Goal: Task Accomplishment & Management: Use online tool/utility

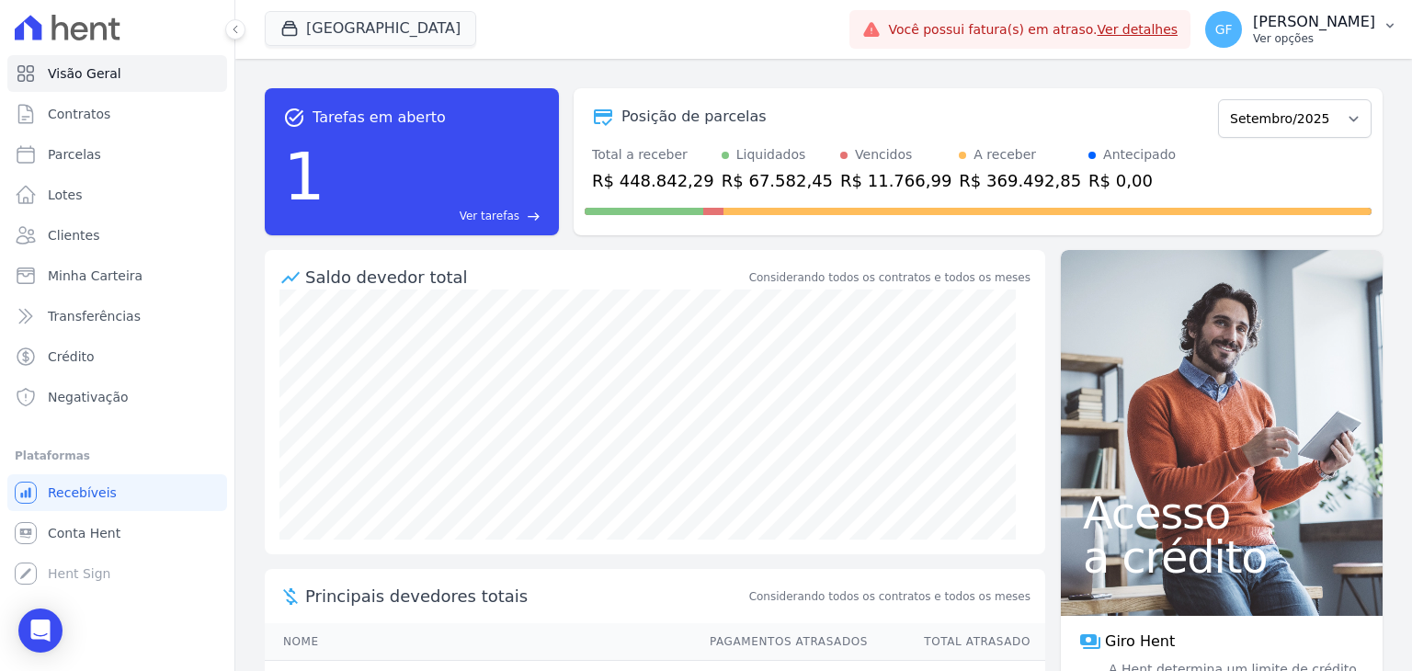
click at [1273, 41] on p "Ver opções" at bounding box center [1314, 38] width 122 height 15
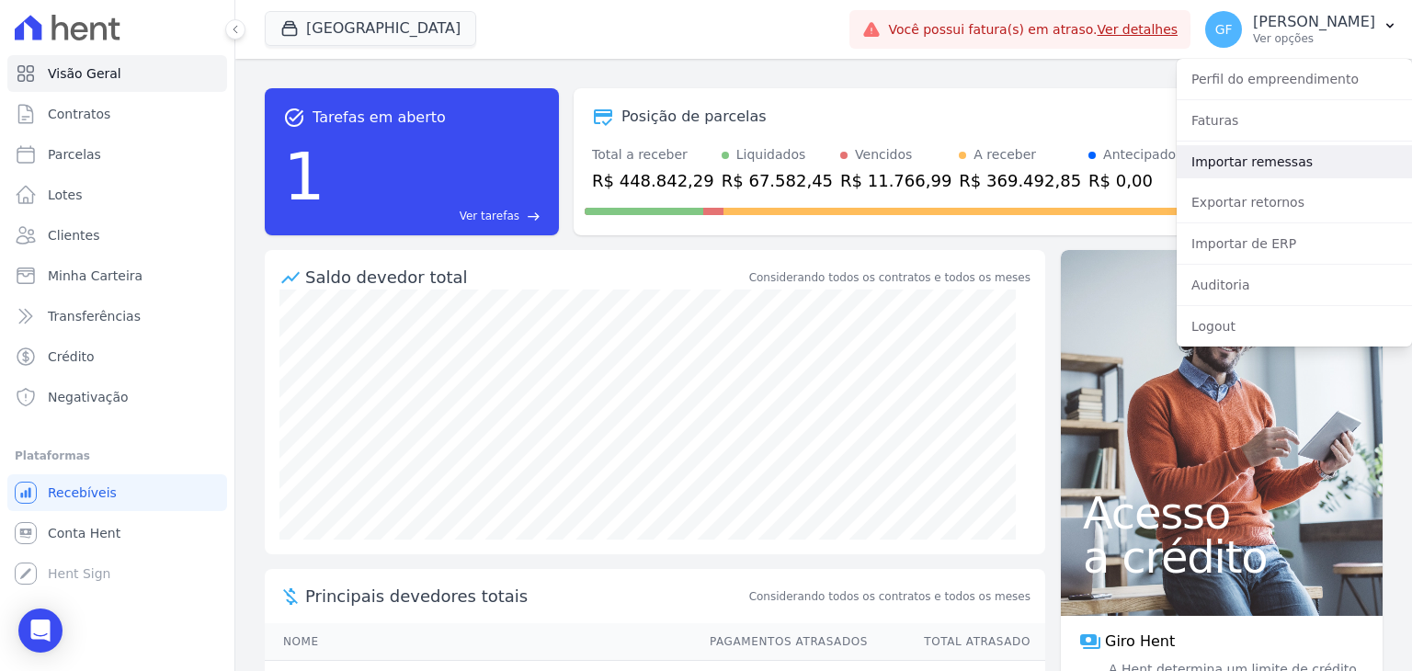
click at [1240, 168] on link "Importar remessas" at bounding box center [1294, 161] width 235 height 33
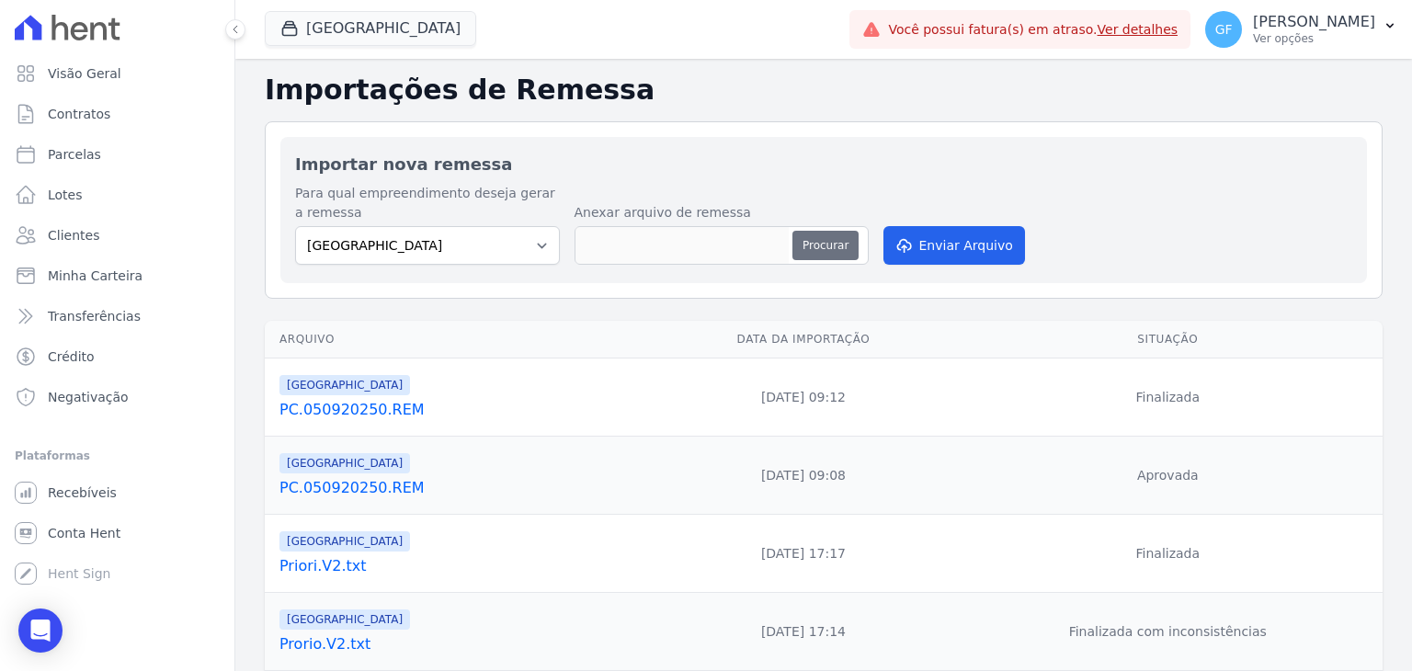
click at [850, 247] on button "Procurar" at bounding box center [826, 245] width 66 height 29
type input "PC.080920250.REM"
click at [932, 253] on button "Enviar Arquivo" at bounding box center [955, 245] width 142 height 39
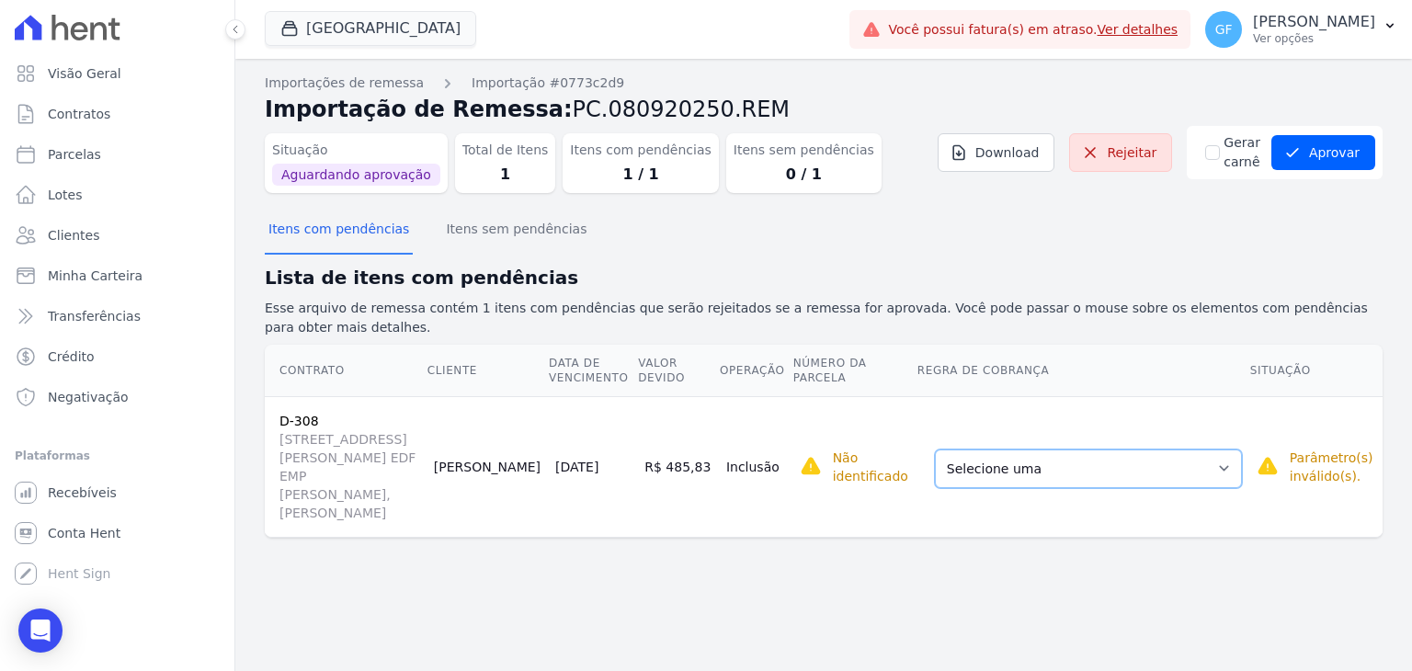
click at [996, 450] on select "Selecione uma Nova Parcela Avulsa Parcela Avulsa Existente Financiamento CEF (2…" at bounding box center [1088, 469] width 307 height 39
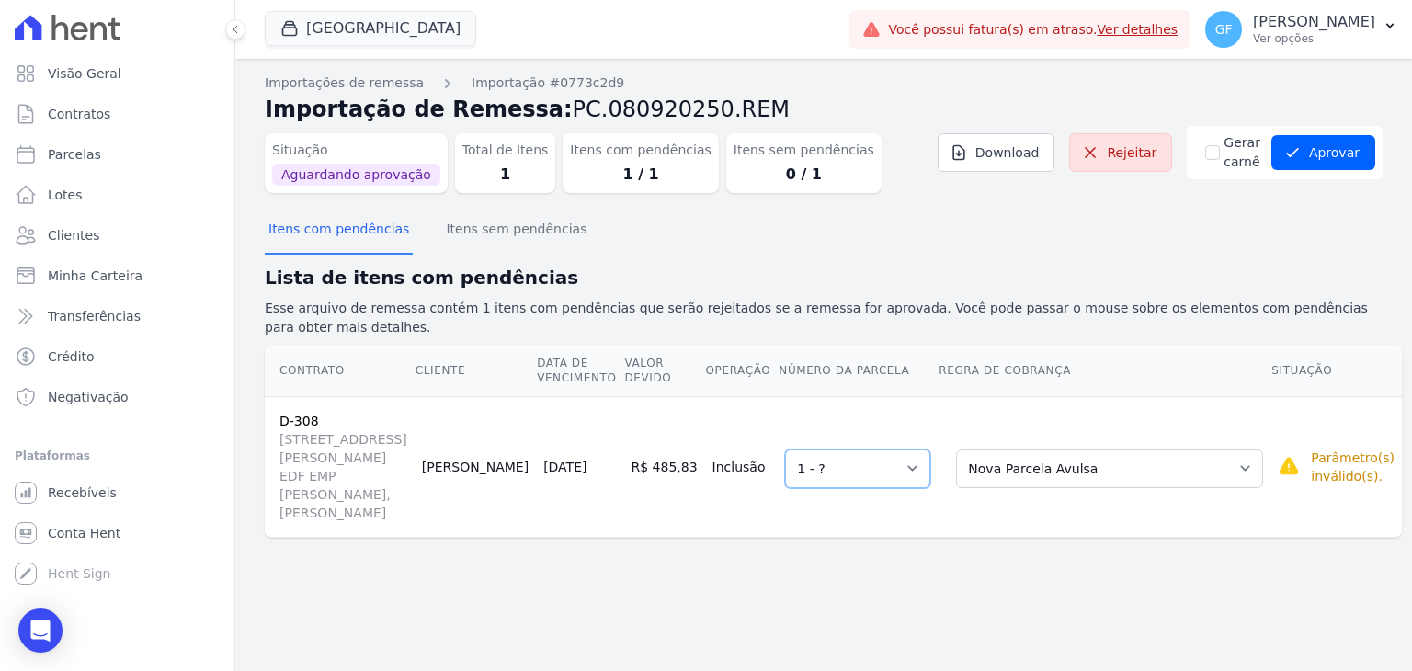
click at [892, 450] on select "Selecione uma 1 - ?" at bounding box center [857, 469] width 145 height 39
click at [807, 450] on select "Selecione uma 1 - ?" at bounding box center [857, 469] width 145 height 39
click at [1299, 150] on icon "submit" at bounding box center [1293, 152] width 18 height 18
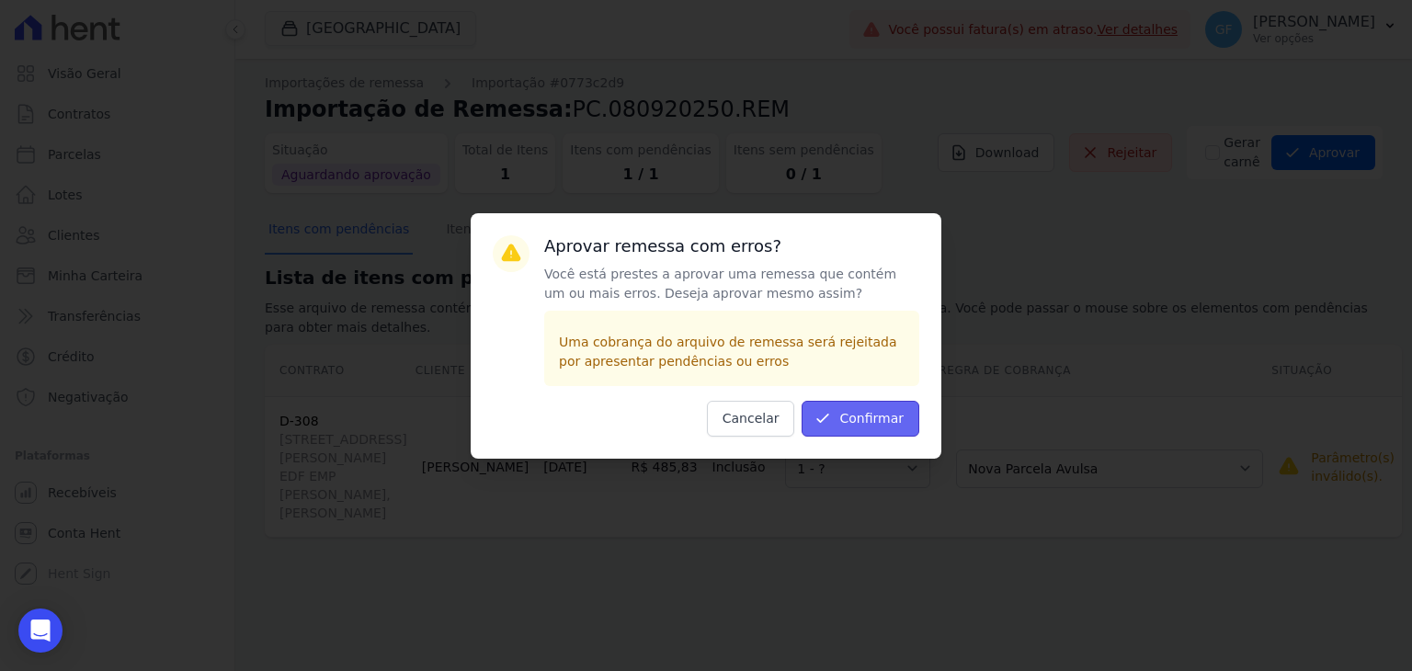
click at [859, 417] on button "Confirmar" at bounding box center [861, 419] width 118 height 36
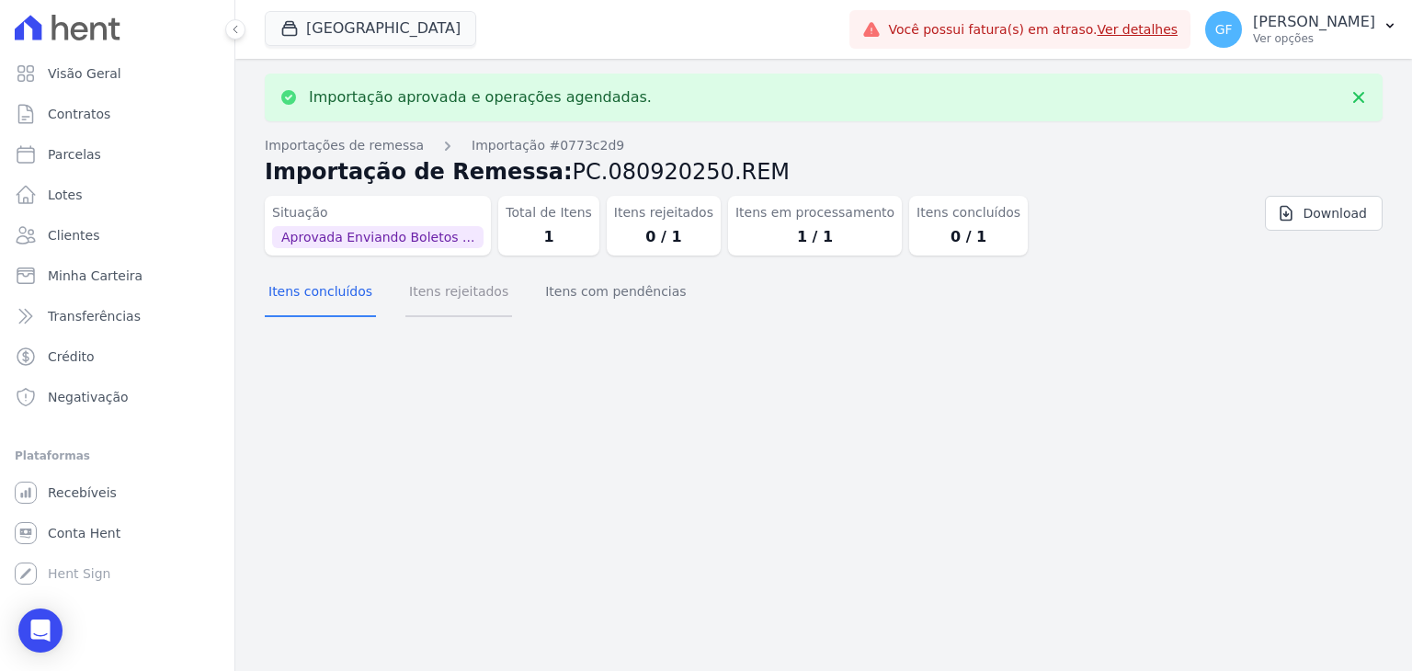
click at [470, 282] on button "Itens rejeitados" at bounding box center [459, 293] width 107 height 48
click at [467, 295] on button "Itens rejeitados" at bounding box center [459, 293] width 107 height 48
click at [298, 284] on button "Itens concluídos" at bounding box center [320, 293] width 111 height 48
click at [357, 291] on button "Itens concluídos" at bounding box center [320, 293] width 111 height 48
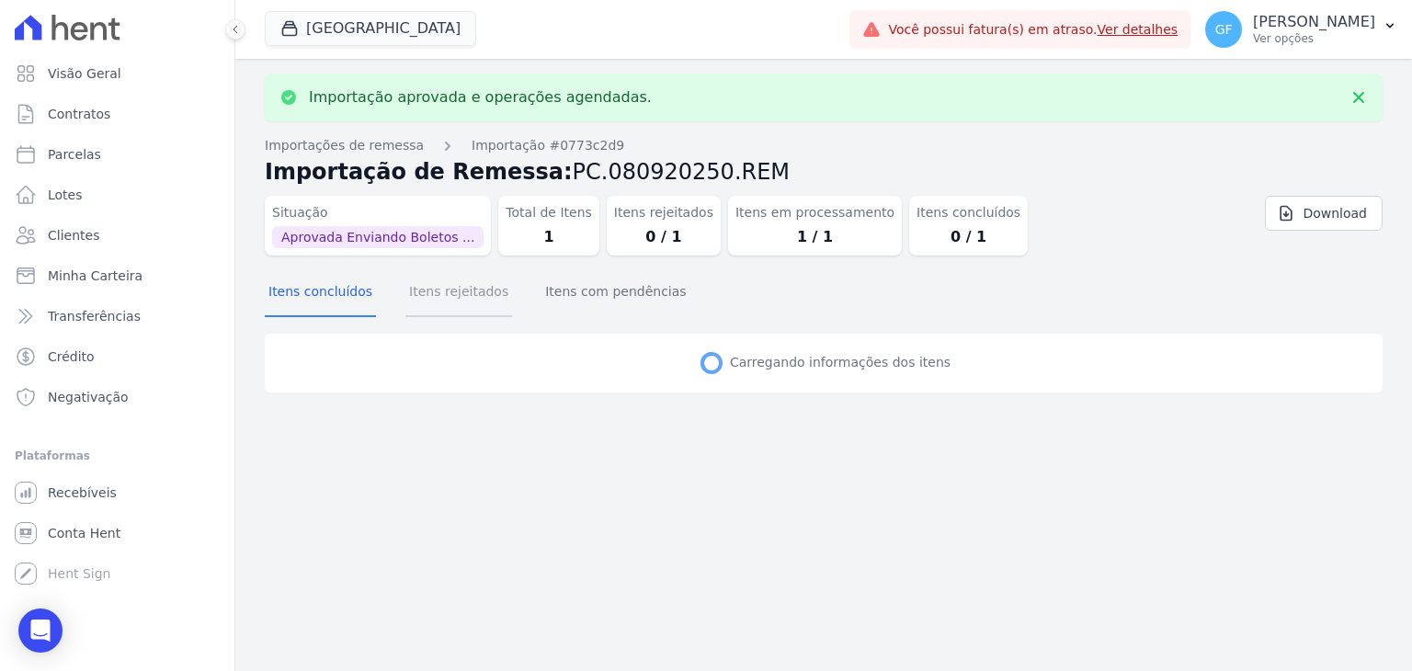
click at [465, 303] on button "Itens rejeitados" at bounding box center [459, 293] width 107 height 48
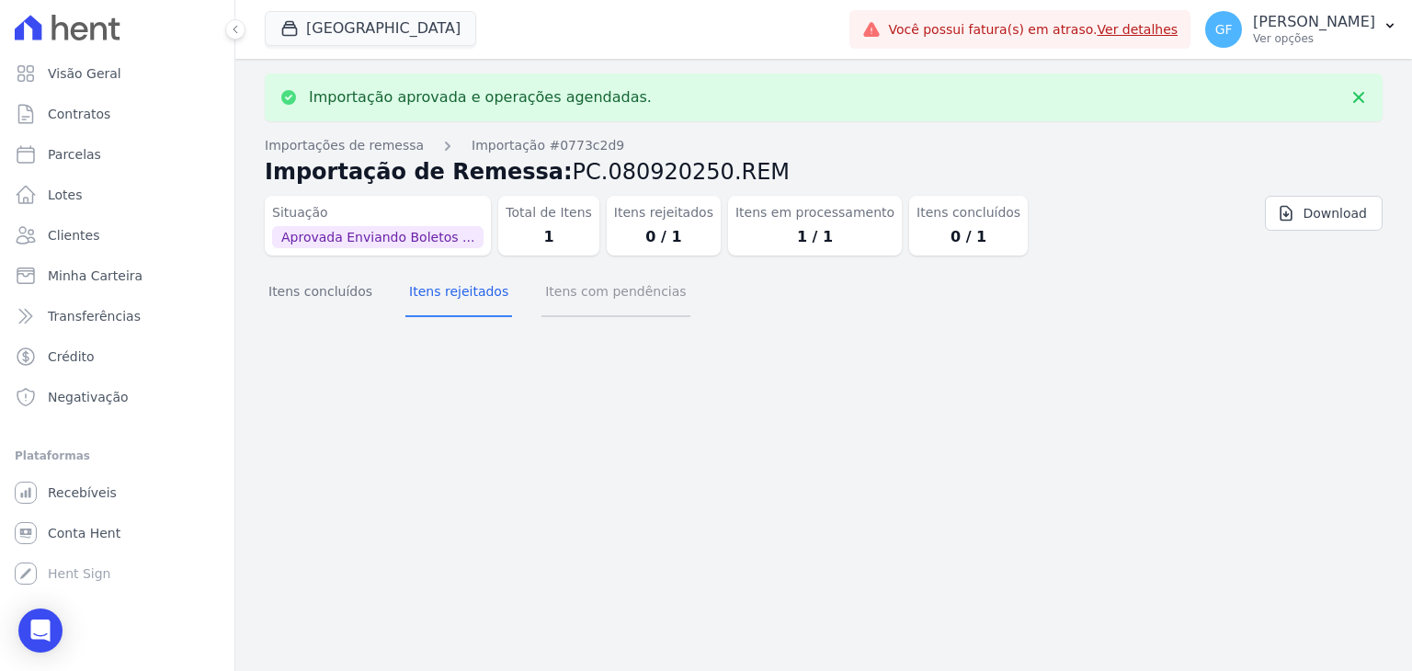
click at [601, 286] on button "Itens com pendências" at bounding box center [616, 293] width 148 height 48
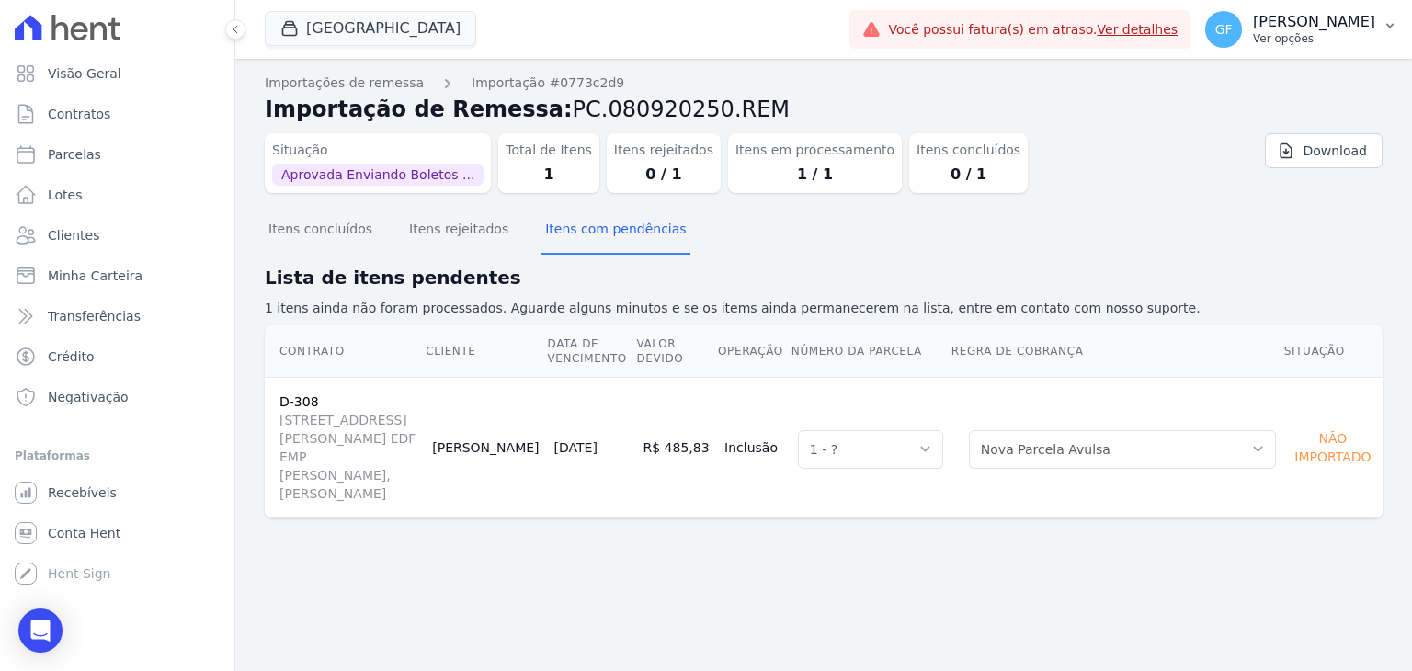
click at [1312, 42] on p "Ver opções" at bounding box center [1314, 38] width 122 height 15
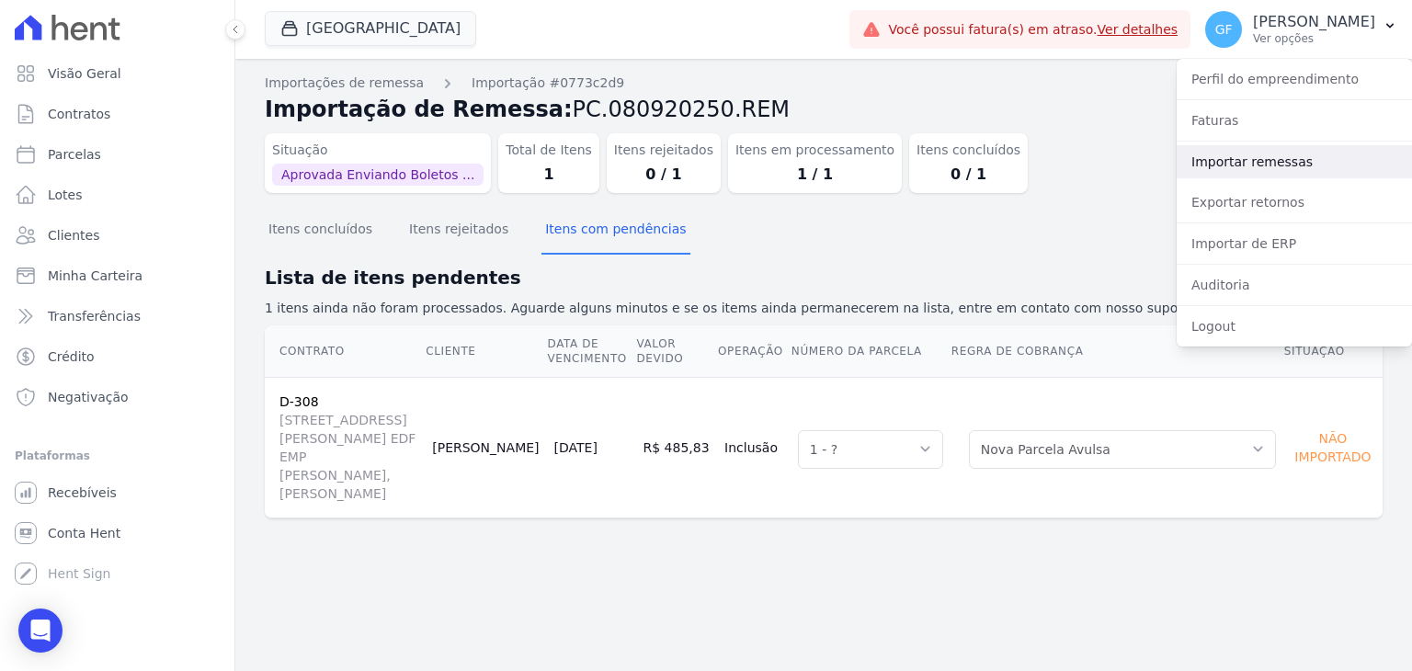
click at [1237, 171] on link "Importar remessas" at bounding box center [1294, 161] width 235 height 33
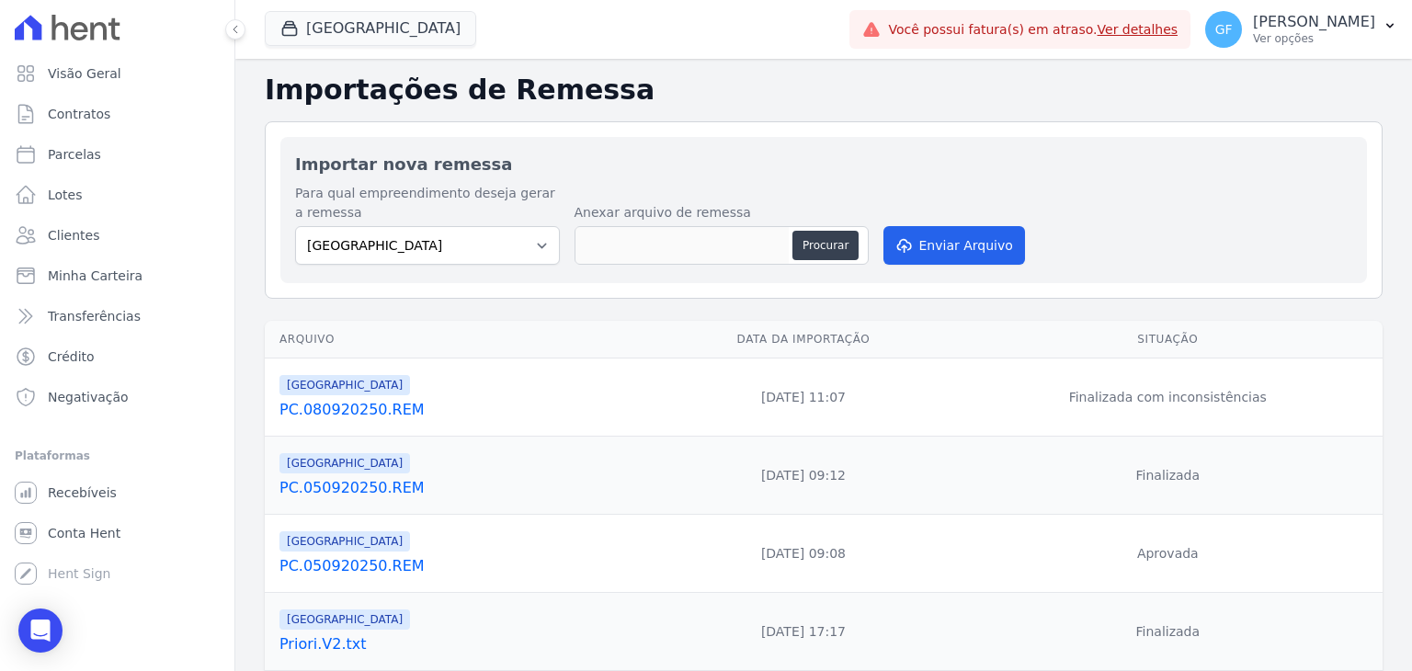
click at [338, 406] on link "PC.080920250.REM" at bounding box center [463, 410] width 367 height 22
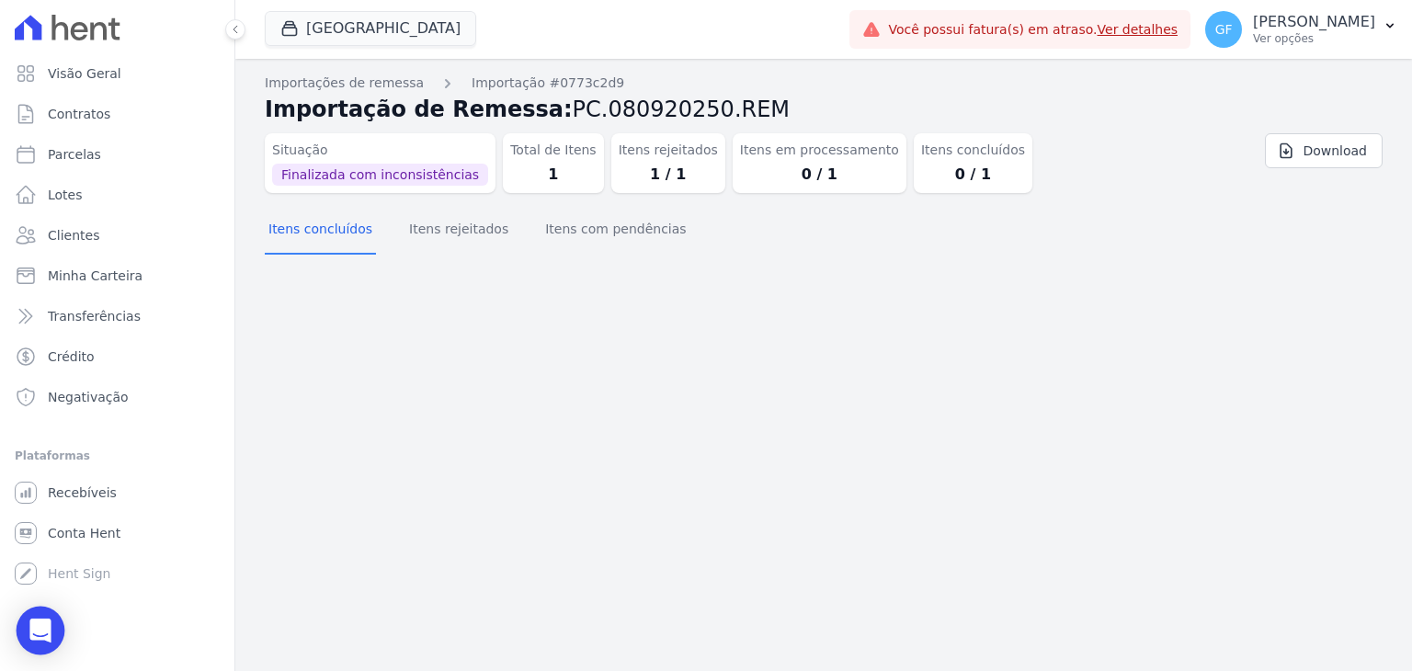
click at [40, 628] on icon "Open Intercom Messenger" at bounding box center [39, 631] width 21 height 24
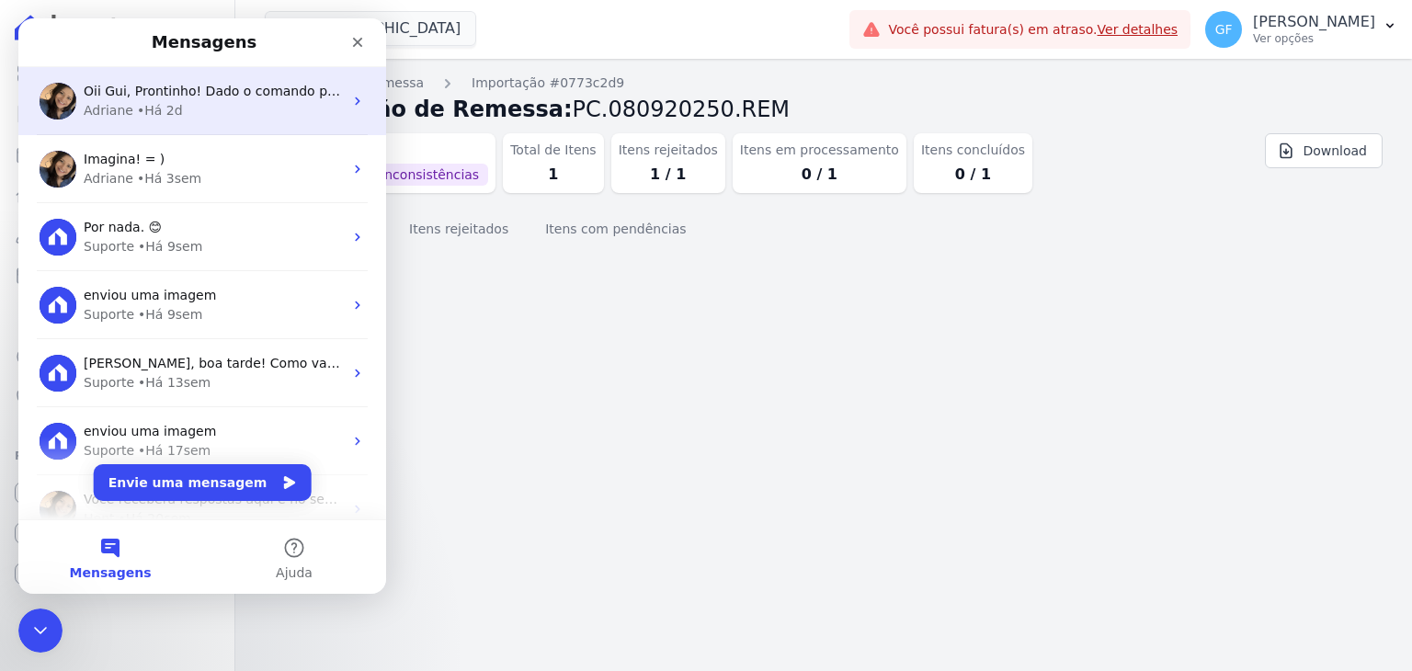
click at [162, 97] on span "Oii Gui, Prontinho! Dado o comando para espelhamento. ; )" at bounding box center [275, 91] width 383 height 15
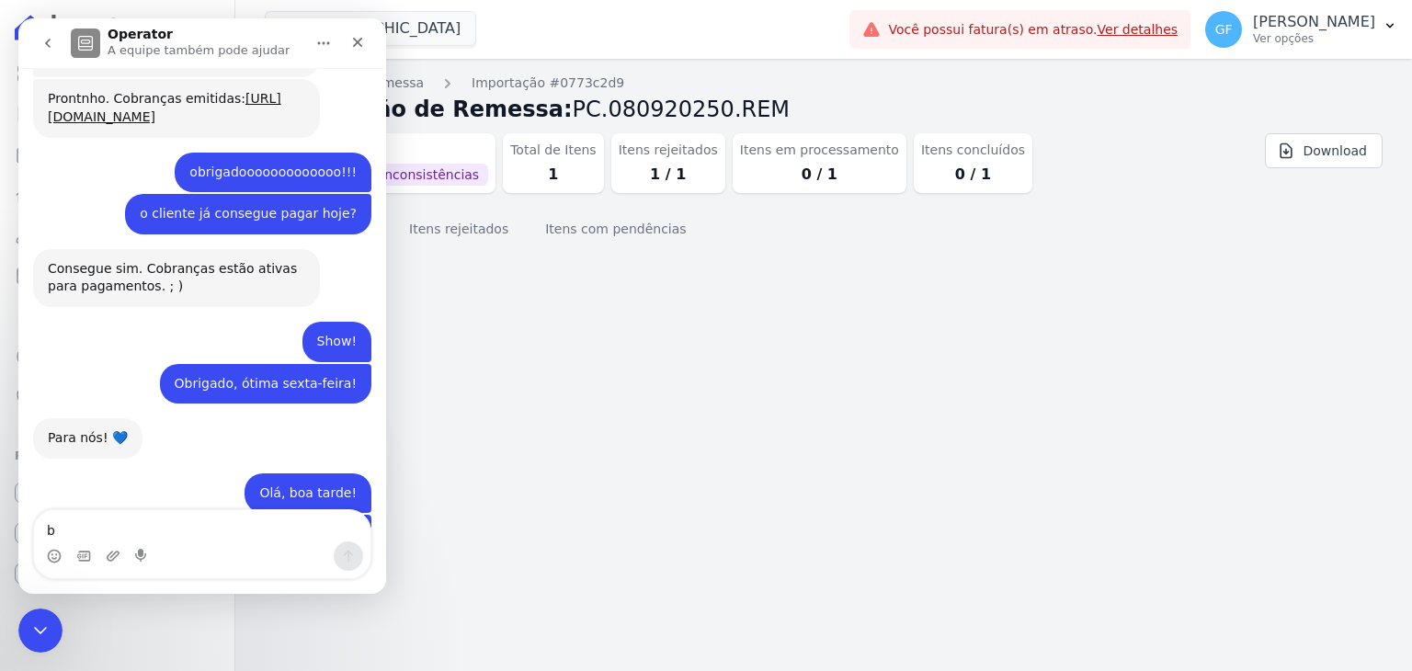
scroll to position [9469, 0]
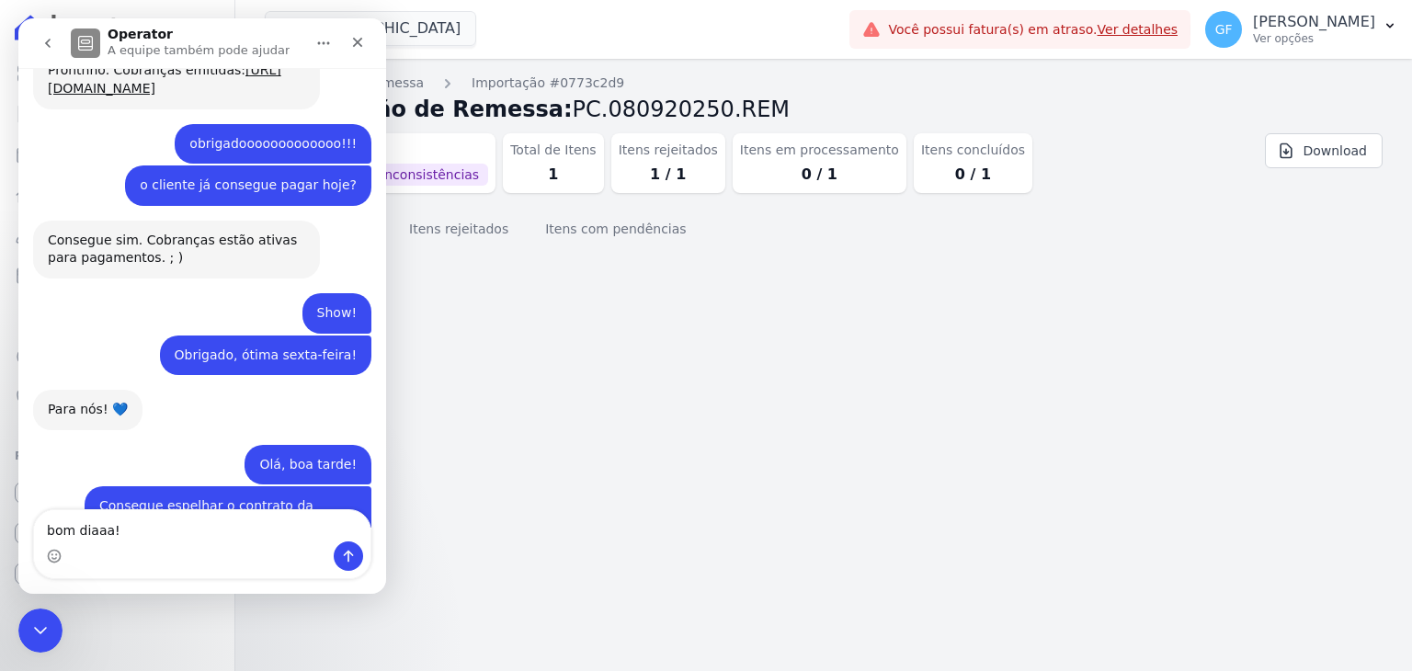
type textarea "bom diaaa!"
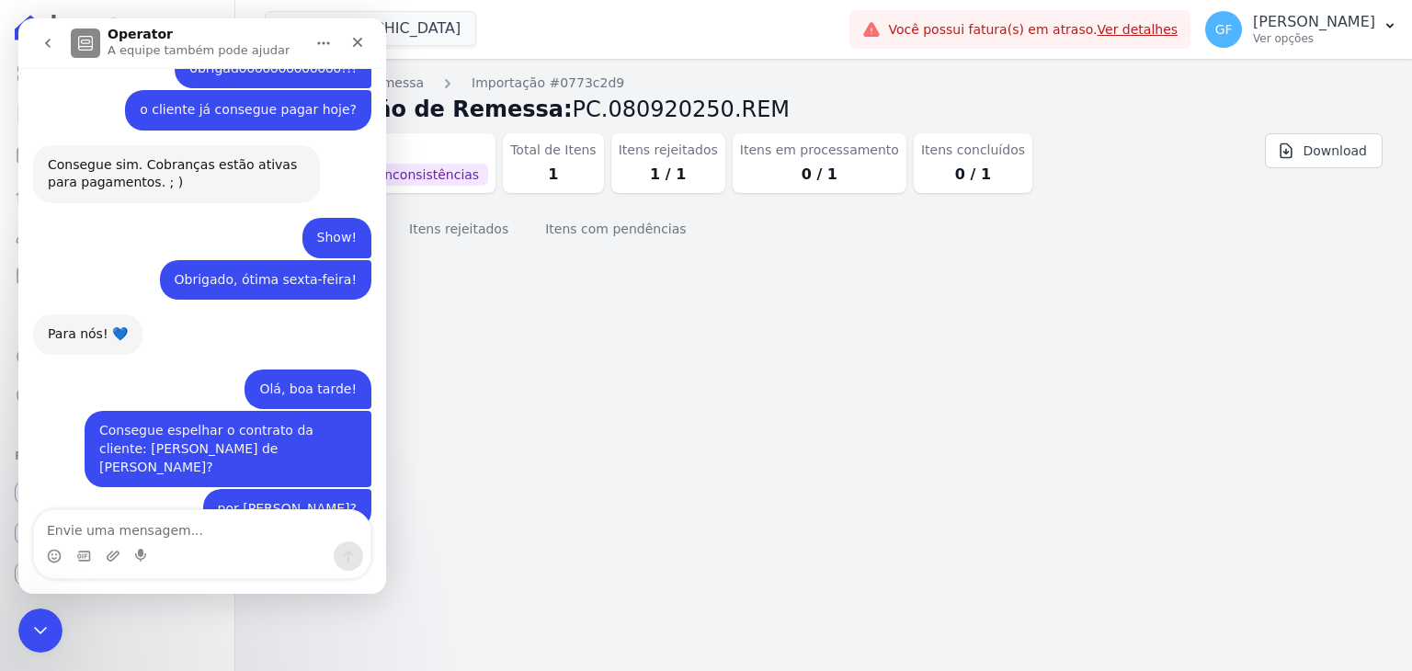
scroll to position [9548, 0]
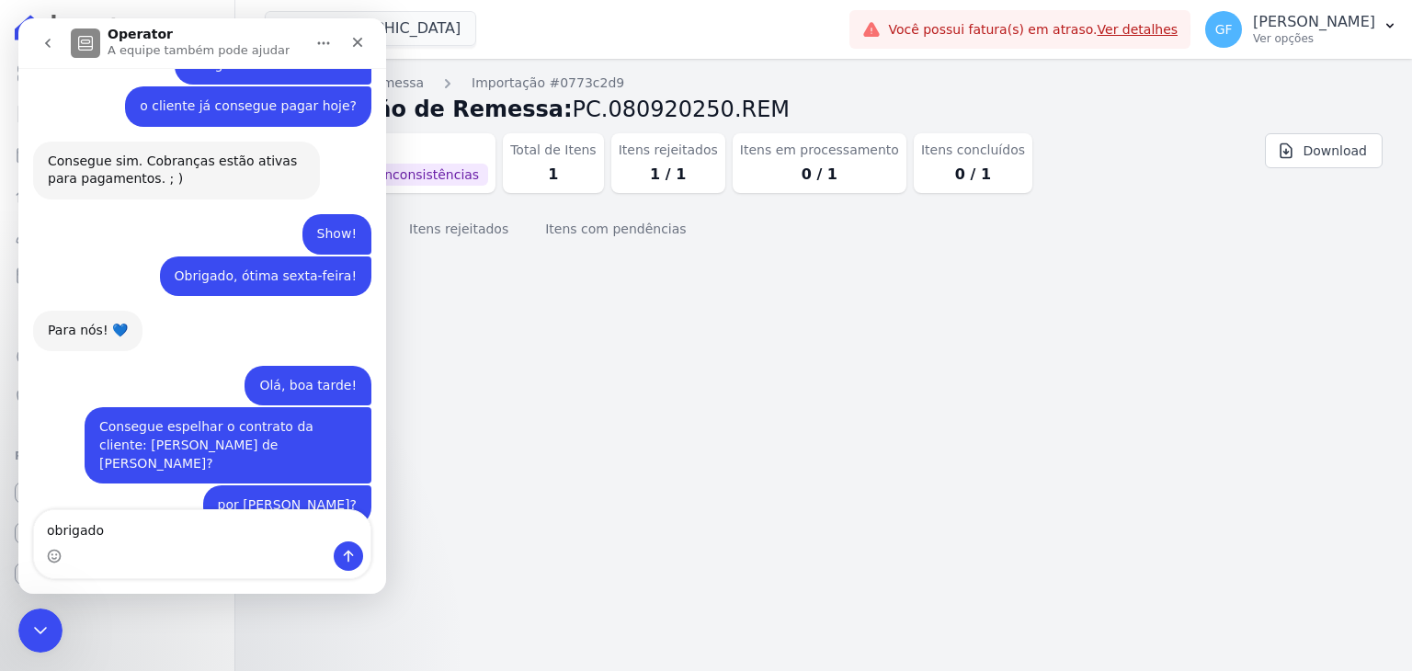
type textarea "obrigado!"
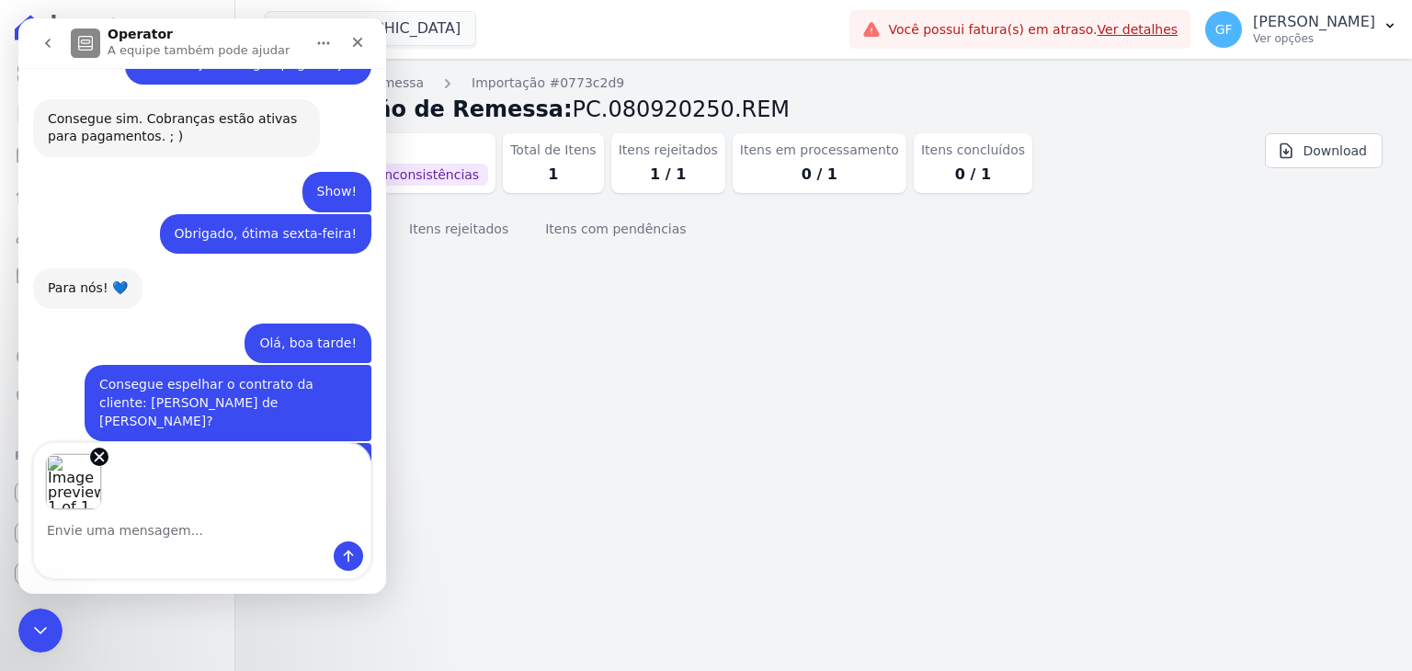
scroll to position [9658, 0]
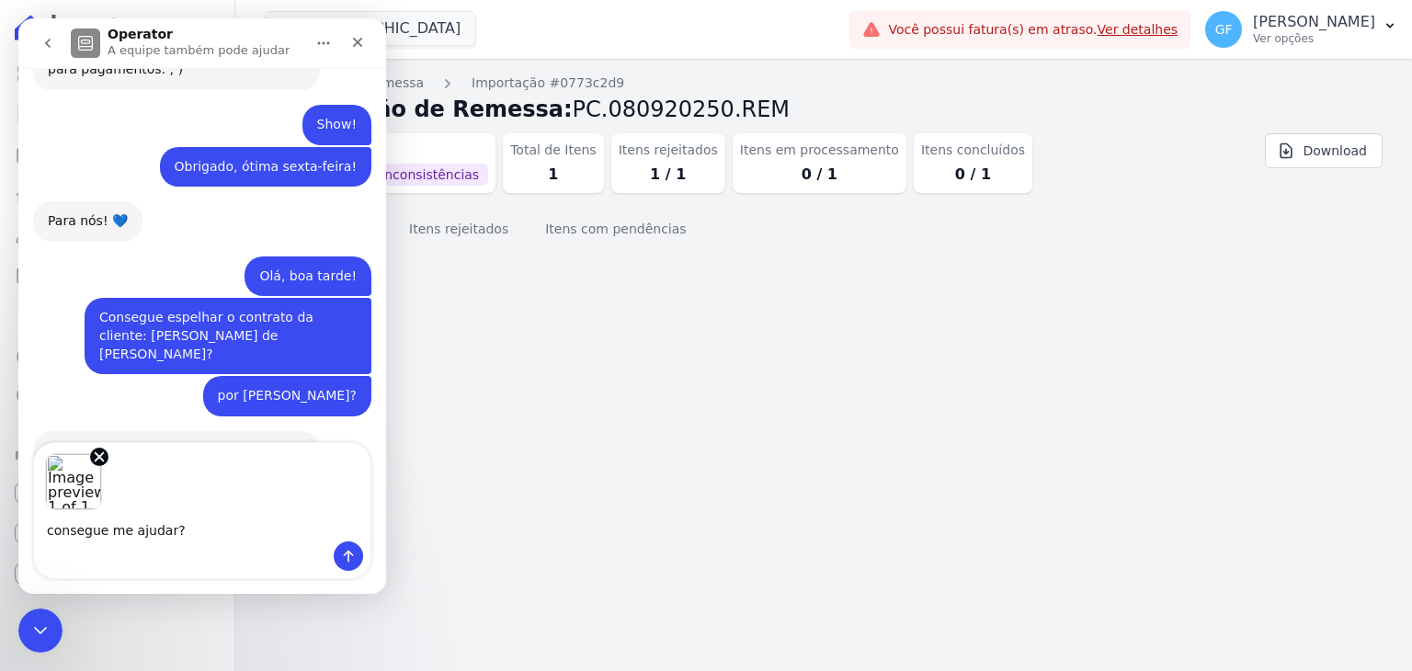
type textarea "consegue me ajudar?"
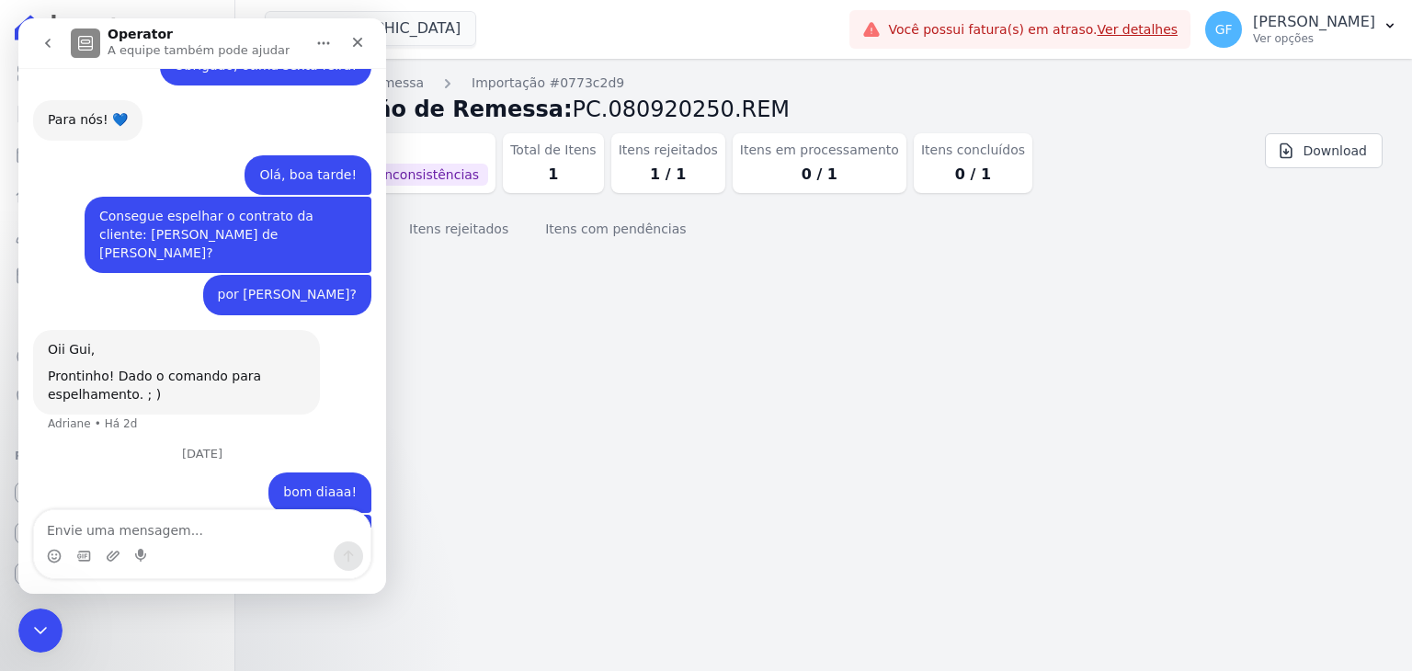
scroll to position [9769, 0]
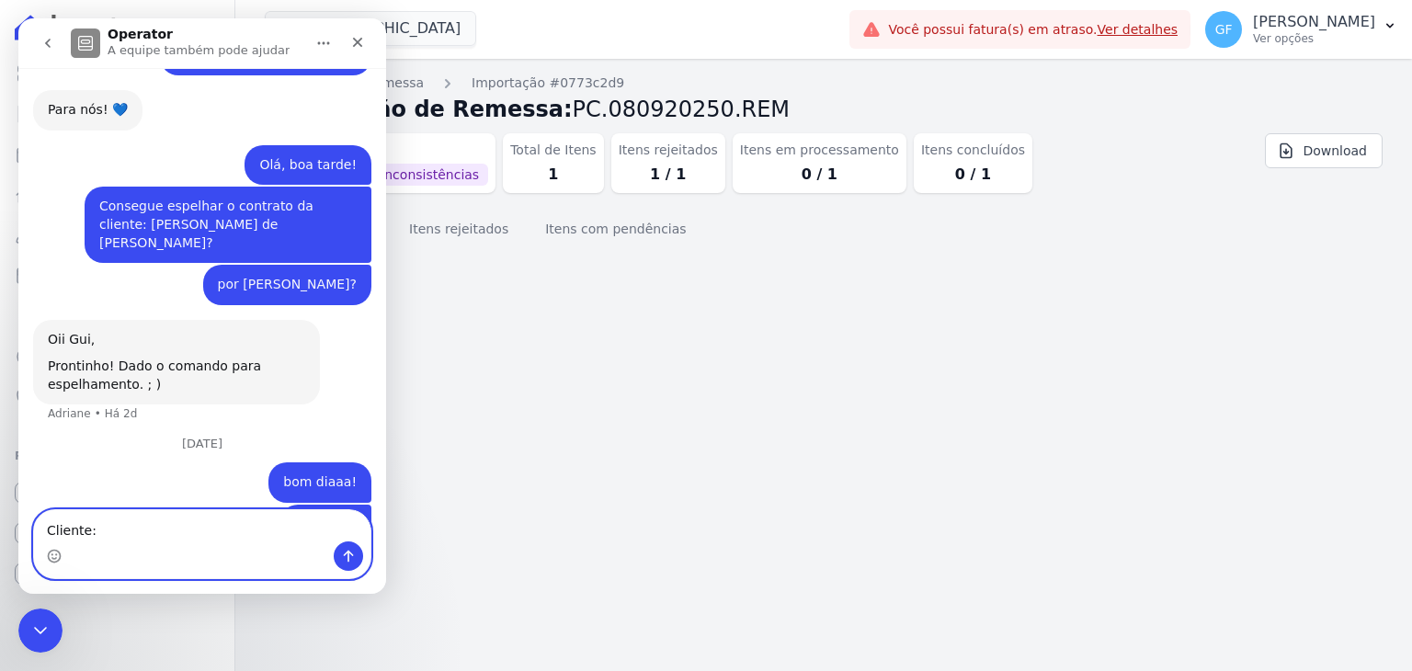
paste textarea "[PERSON_NAME]"
type textarea "Cliente: [PERSON_NAME]"
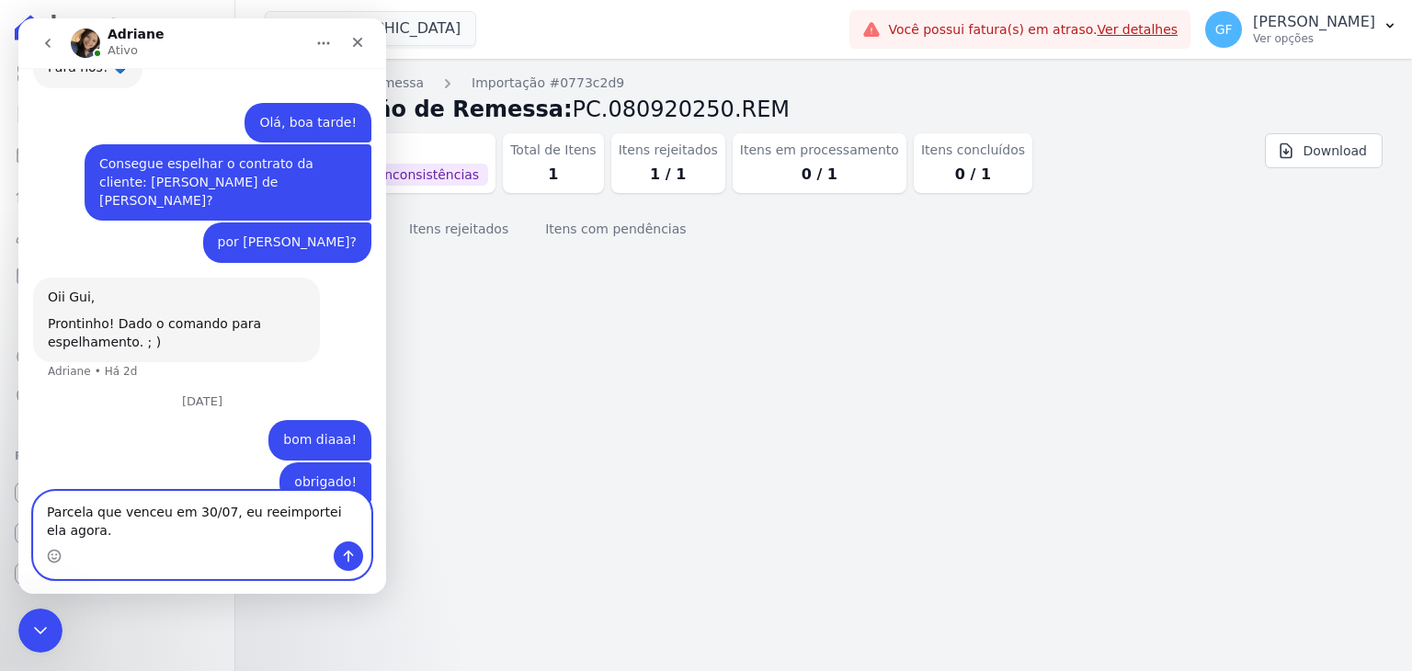
type textarea "Parcela que venceu em 30/07, eu reeimportei ela agora."
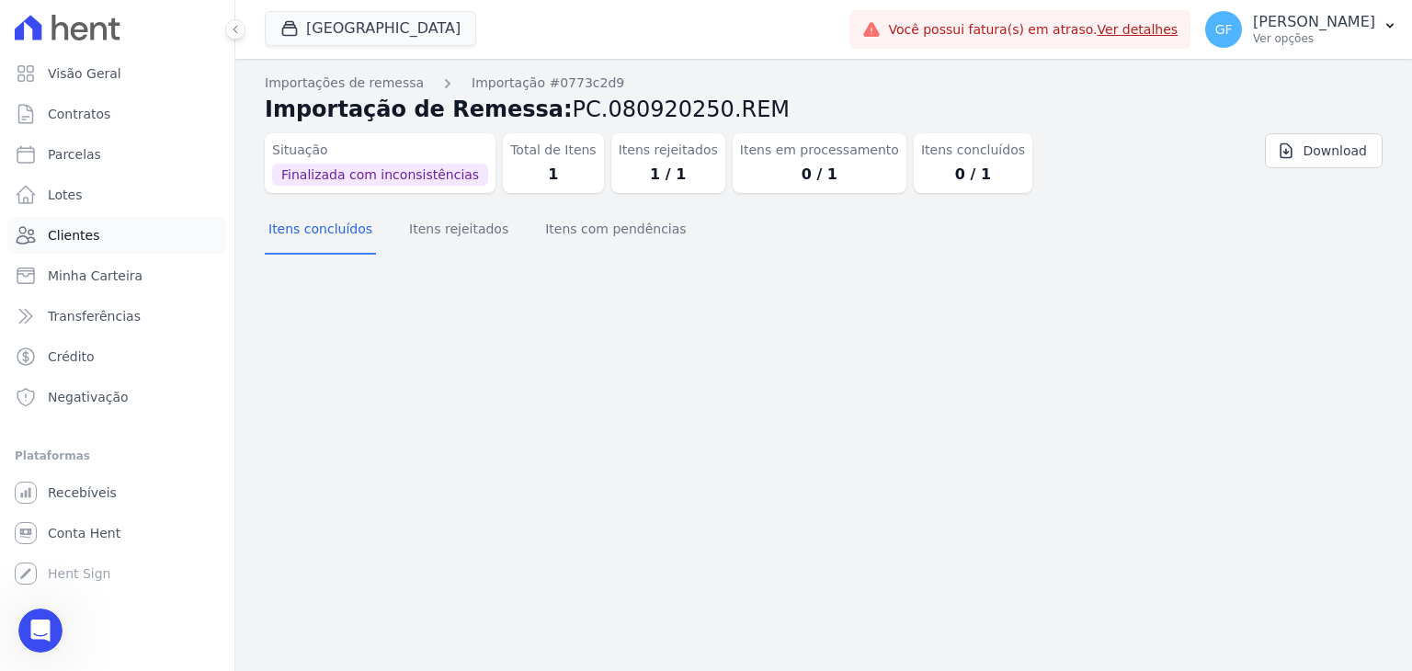
scroll to position [9040, 0]
click at [80, 235] on span "Clientes" at bounding box center [73, 235] width 51 height 18
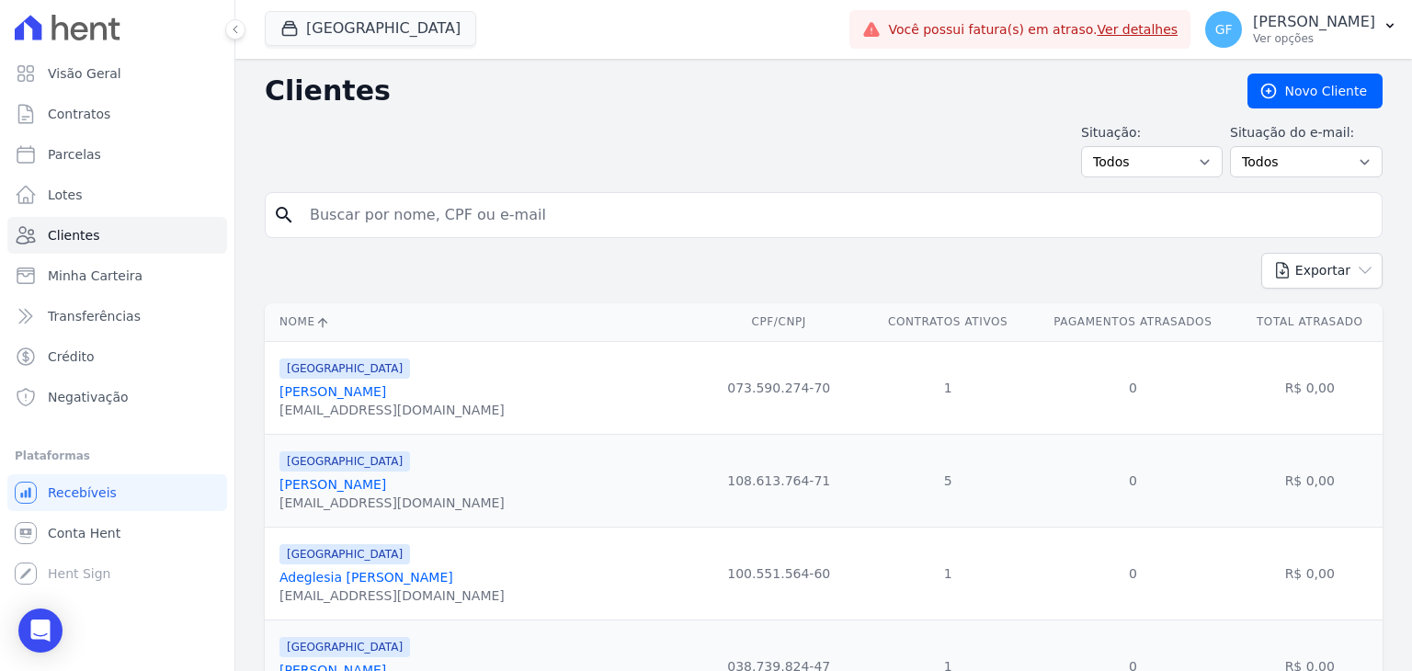
click at [374, 228] on input "search" at bounding box center [837, 215] width 1076 height 37
paste input "[PERSON_NAME]"
type input "[PERSON_NAME]"
click at [241, 27] on button at bounding box center [235, 29] width 20 height 20
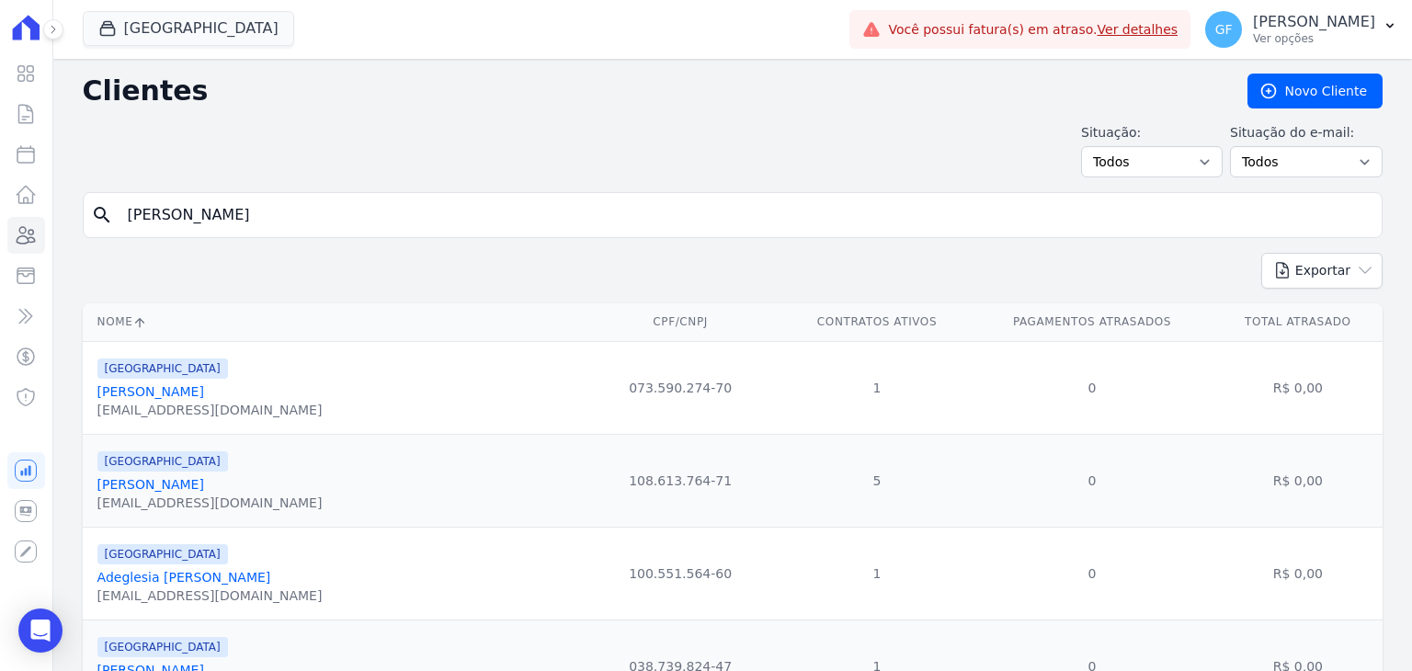
click at [344, 229] on input "[PERSON_NAME]" at bounding box center [746, 215] width 1258 height 37
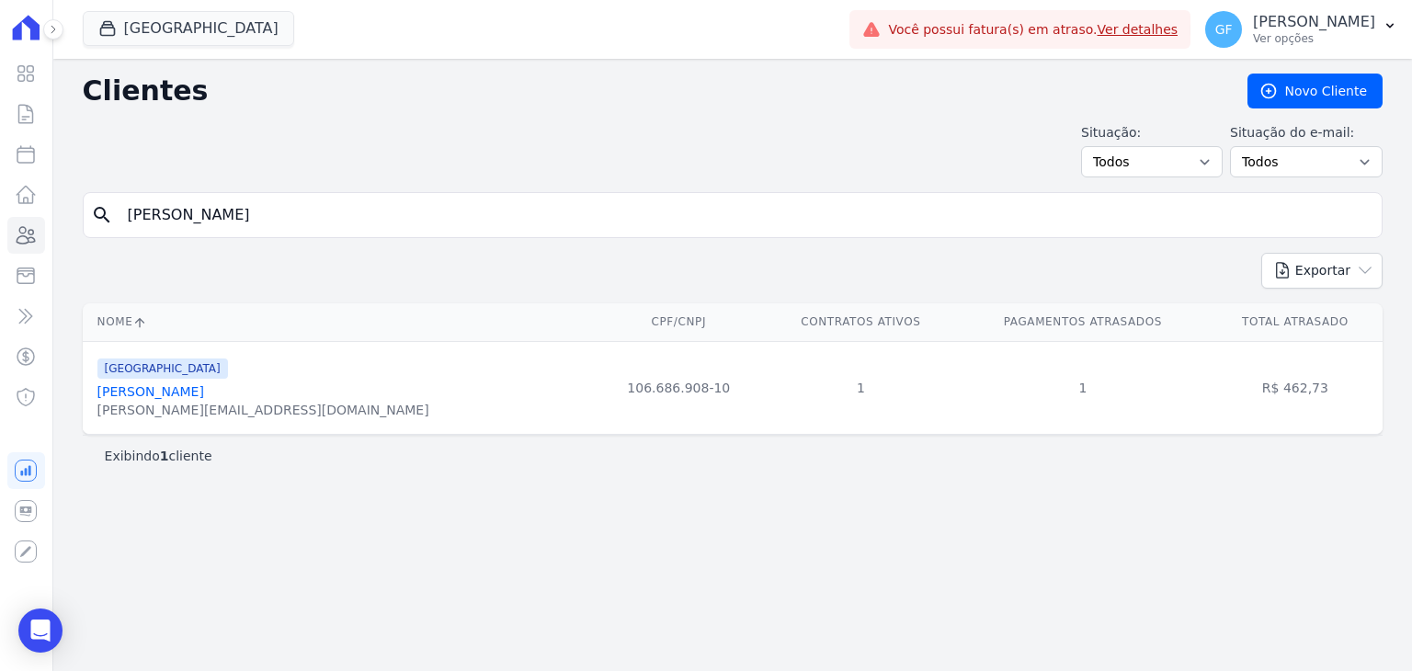
click at [127, 398] on link "[PERSON_NAME]" at bounding box center [150, 391] width 107 height 15
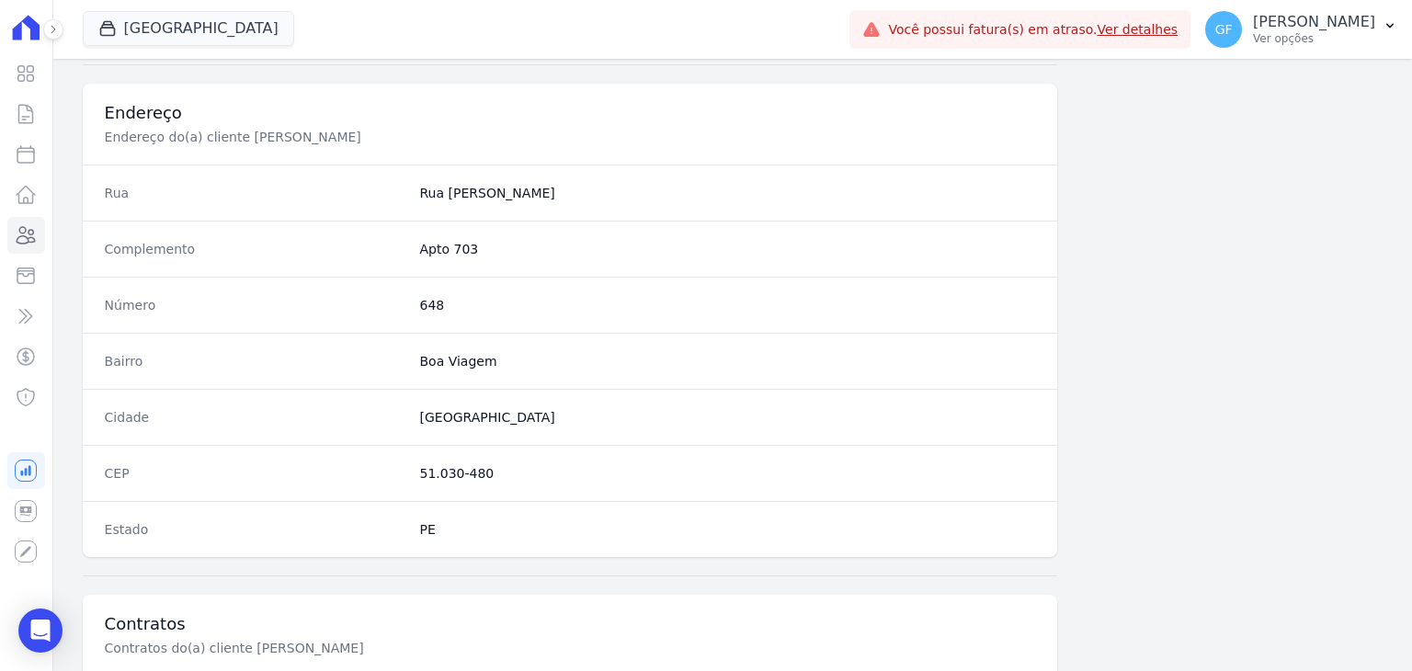
scroll to position [1044, 0]
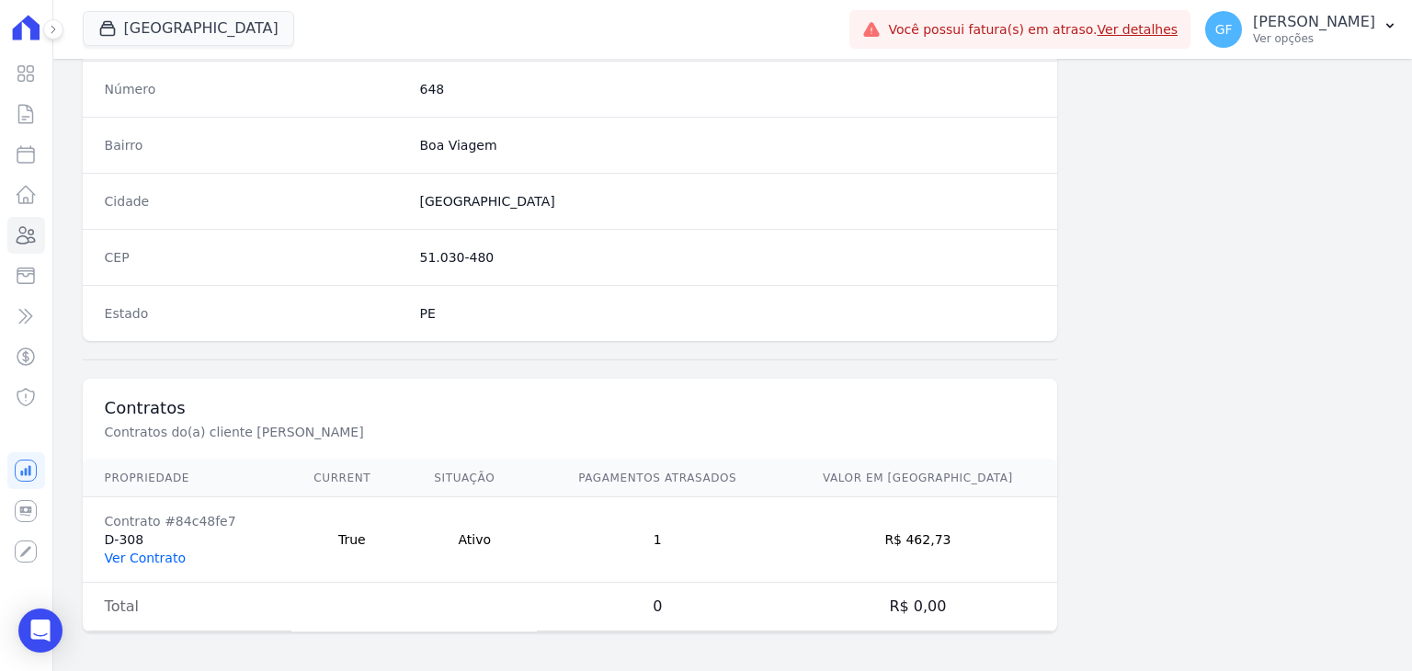
click at [158, 559] on link "Ver Contrato" at bounding box center [145, 558] width 81 height 15
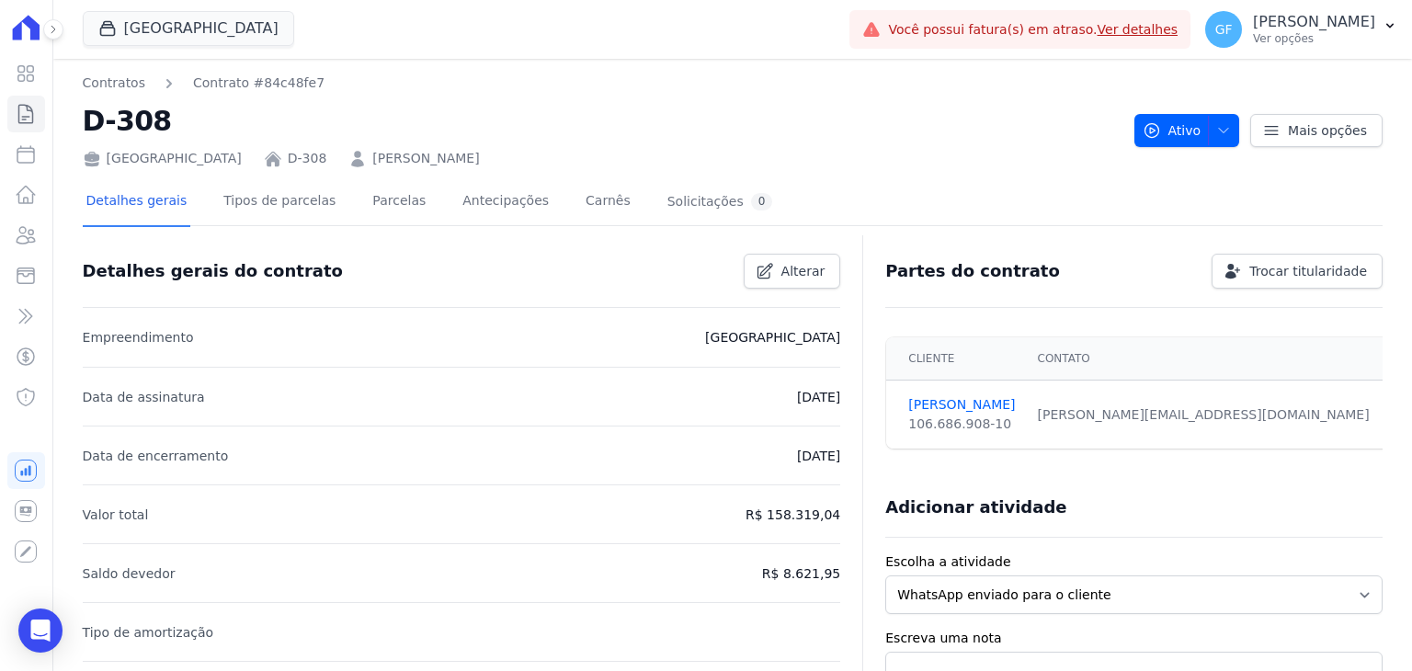
click at [344, 197] on div "Detalhes gerais Tipos de parcelas [GEOGRAPHIC_DATA] Antecipações Carnês Solicit…" at bounding box center [430, 202] width 694 height 49
click at [369, 200] on link "Parcelas" at bounding box center [399, 202] width 61 height 49
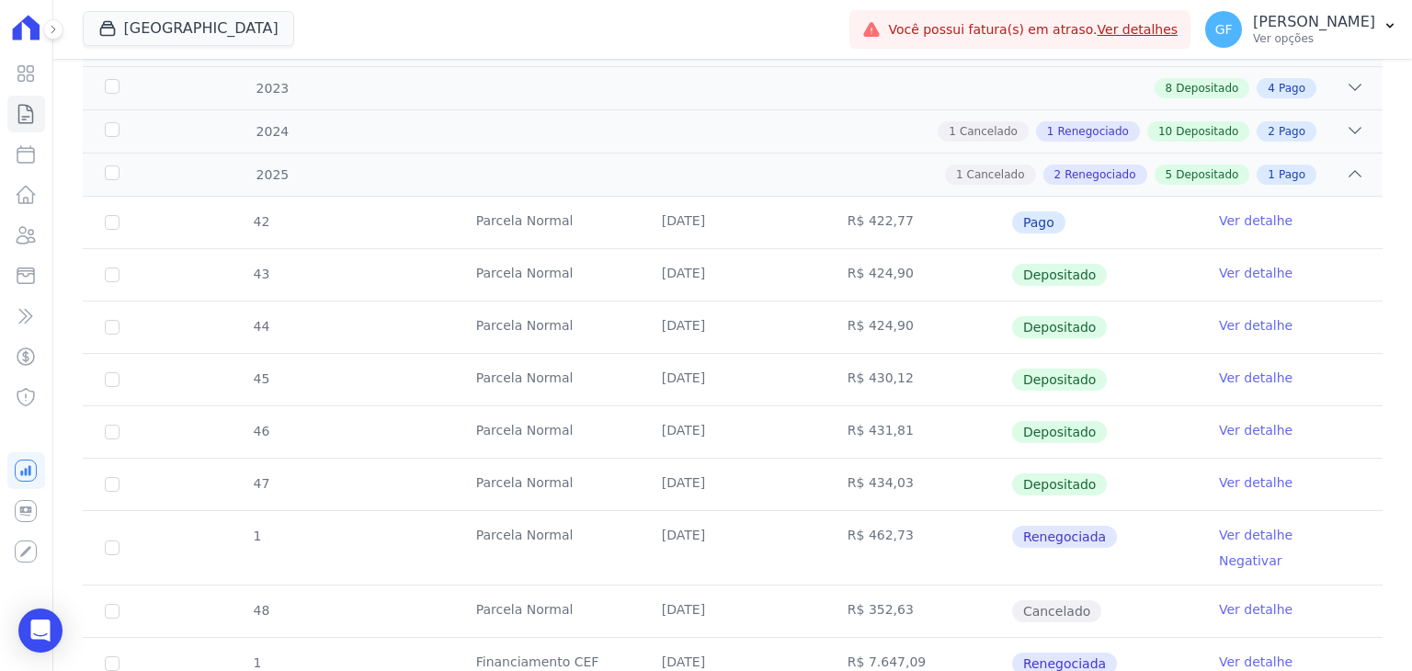
scroll to position [412, 0]
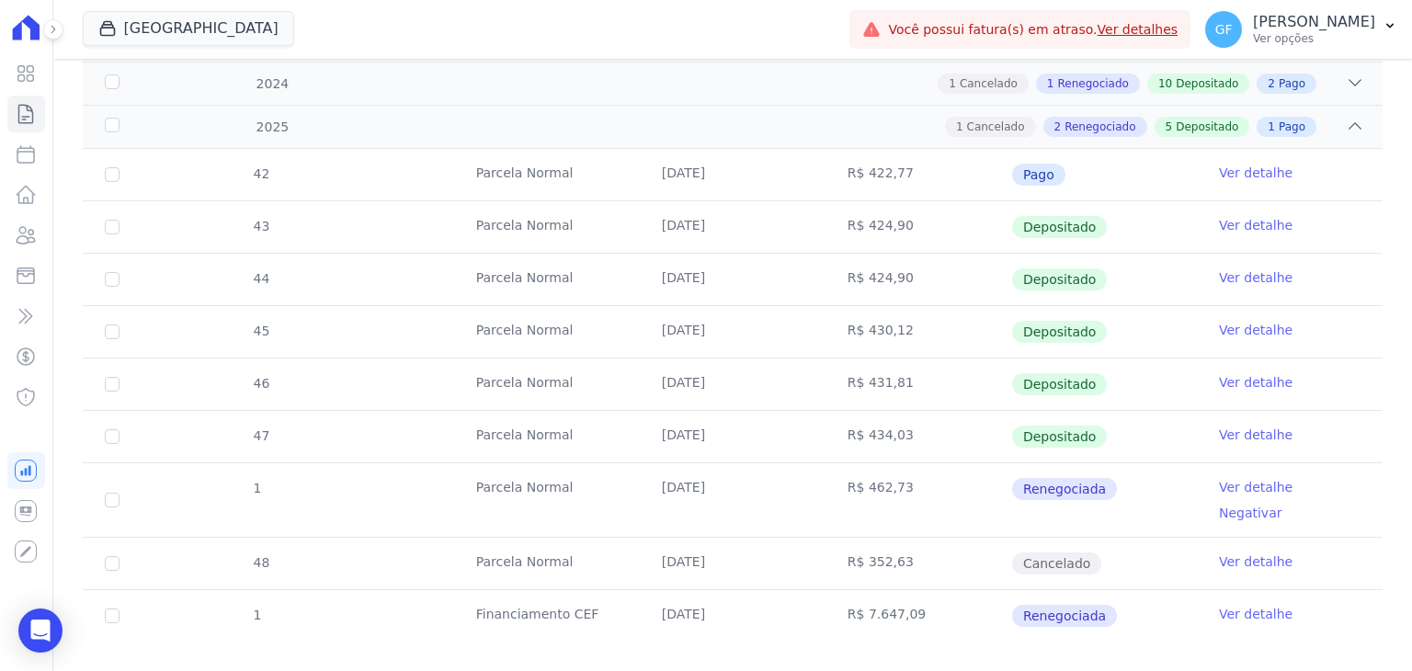
drag, startPoint x: 646, startPoint y: 493, endPoint x: 1122, endPoint y: 497, distance: 476.3
click at [1122, 497] on tr "1 [GEOGRAPHIC_DATA] [DATE] R$ 462,73 Renegociada Ver detalhe Negativar" at bounding box center [733, 500] width 1300 height 74
click at [931, 538] on td "R$ 352,63" at bounding box center [919, 563] width 186 height 51
drag, startPoint x: 700, startPoint y: 496, endPoint x: 1132, endPoint y: 549, distance: 435.5
click at [1132, 549] on tbody "42 [GEOGRAPHIC_DATA] [DATE] R$ 422,77 Pago Ver detalhe 43 [GEOGRAPHIC_DATA] [DA…" at bounding box center [733, 395] width 1300 height 493
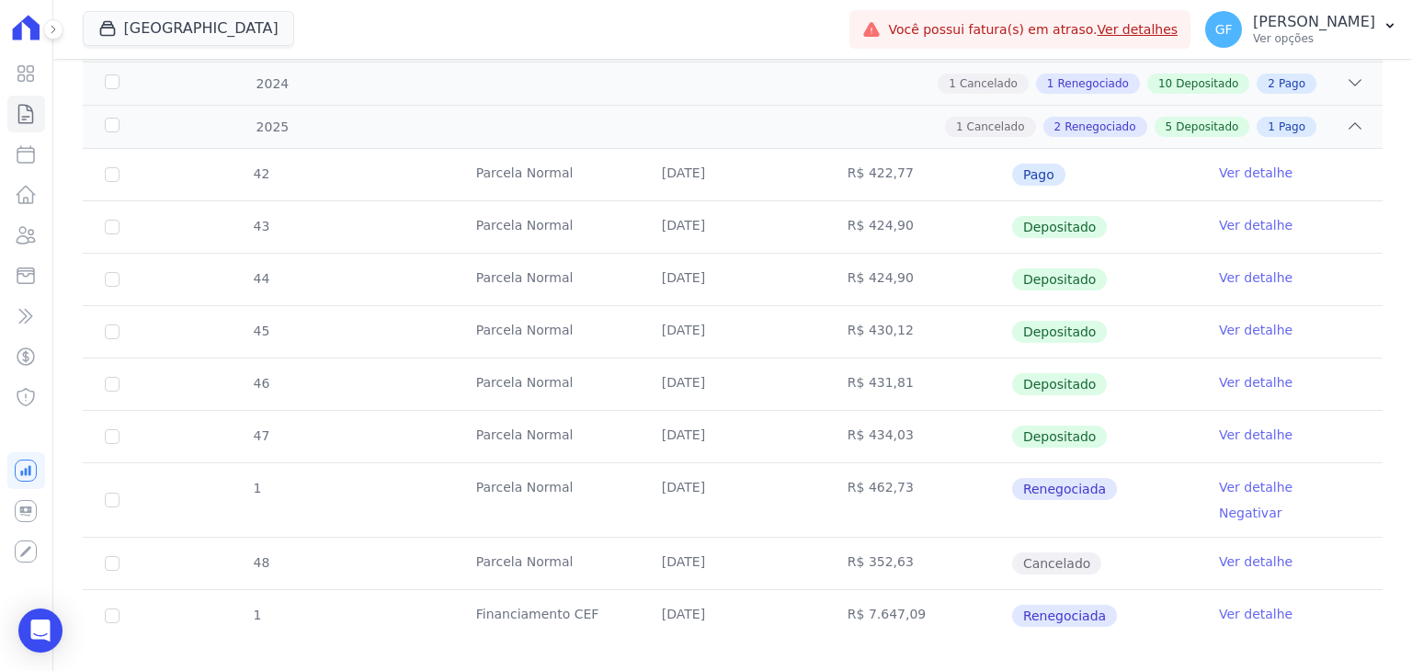
click at [1132, 549] on td "Cancelado" at bounding box center [1104, 563] width 186 height 51
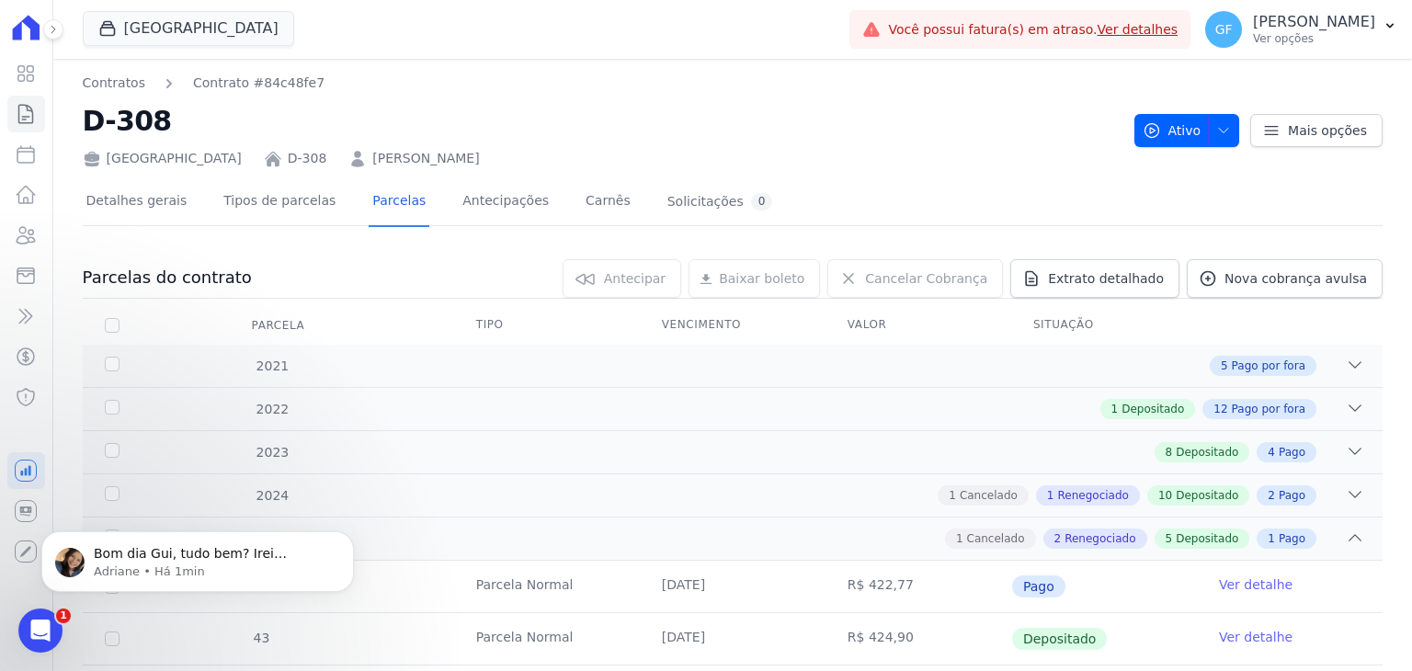
scroll to position [0, 0]
click at [43, 635] on icon "Abertura do Messenger da Intercom" at bounding box center [38, 628] width 30 height 30
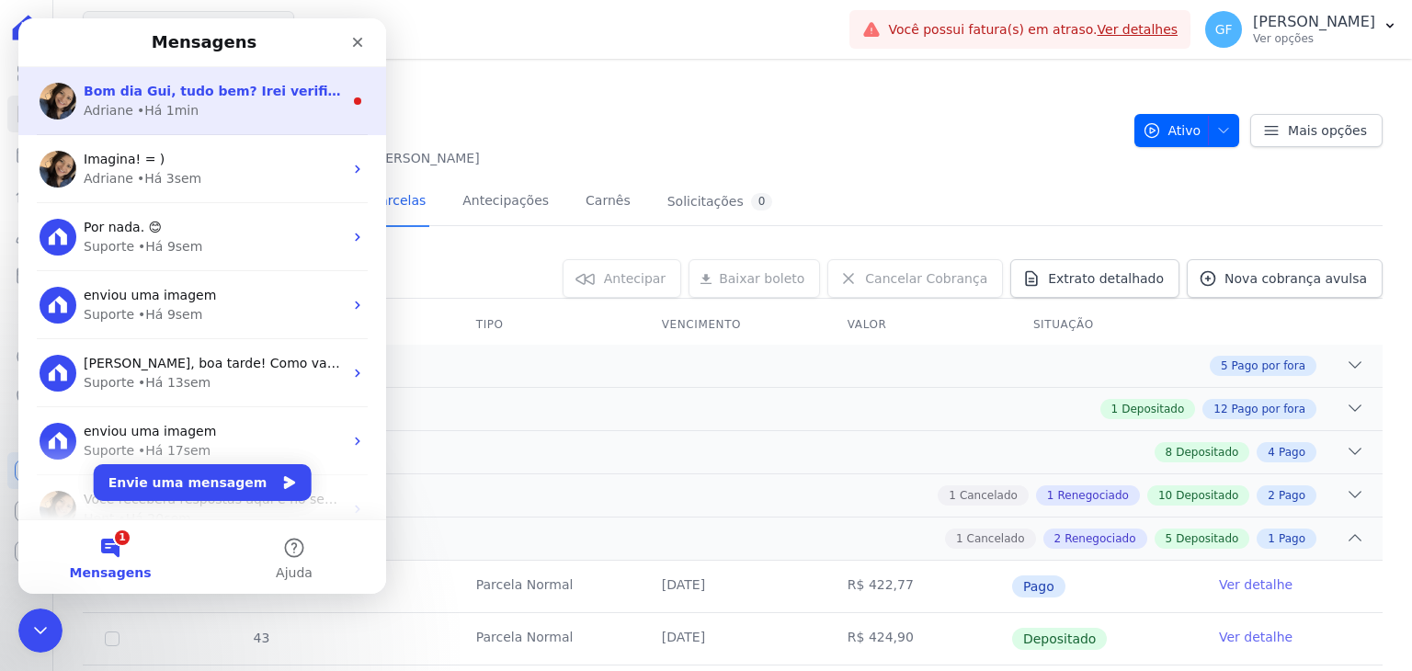
click at [156, 108] on div "• Há 1min" at bounding box center [168, 110] width 62 height 19
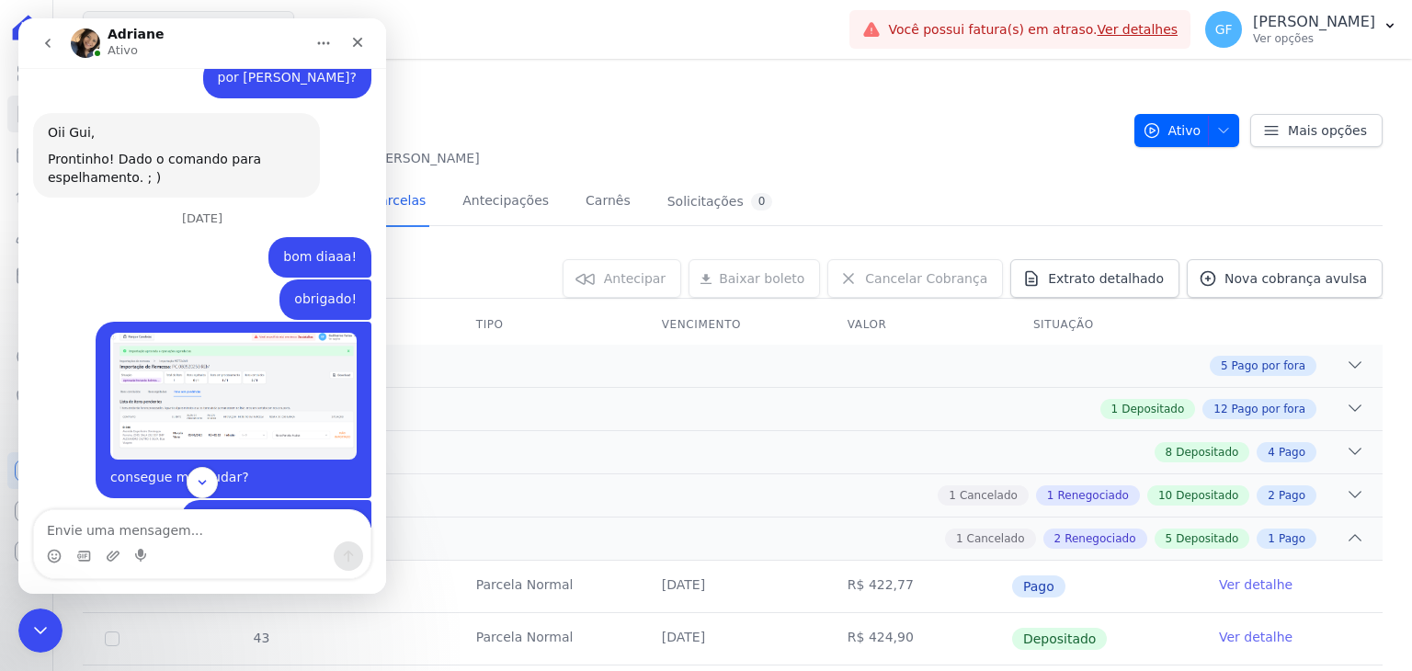
scroll to position [9983, 0]
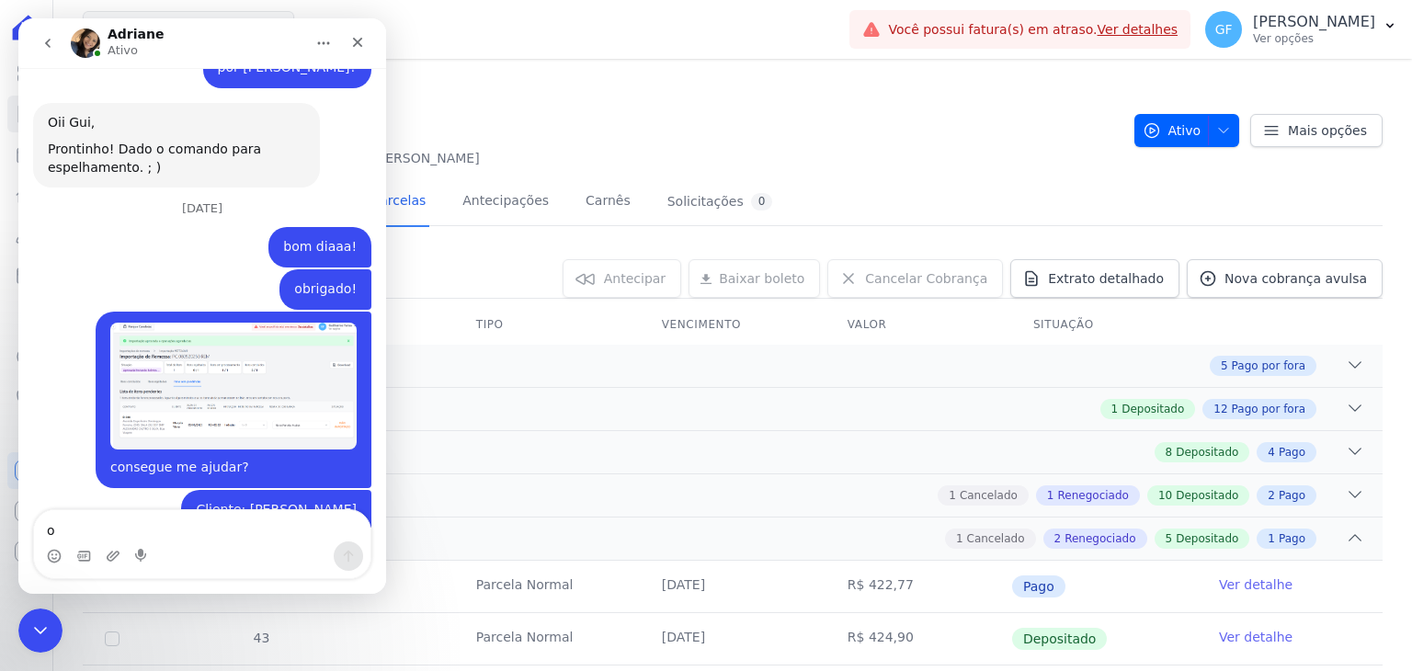
type textarea "ok"
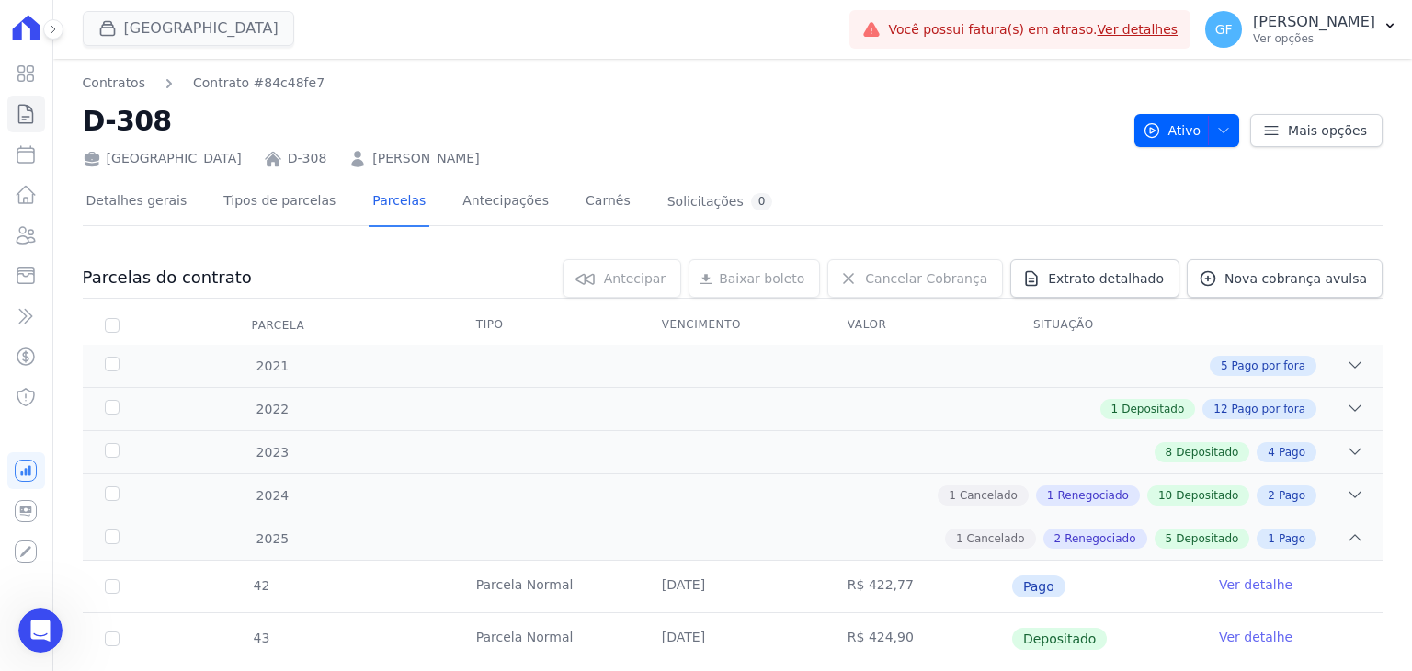
scroll to position [10008, 0]
click at [29, 75] on icon at bounding box center [26, 74] width 22 height 22
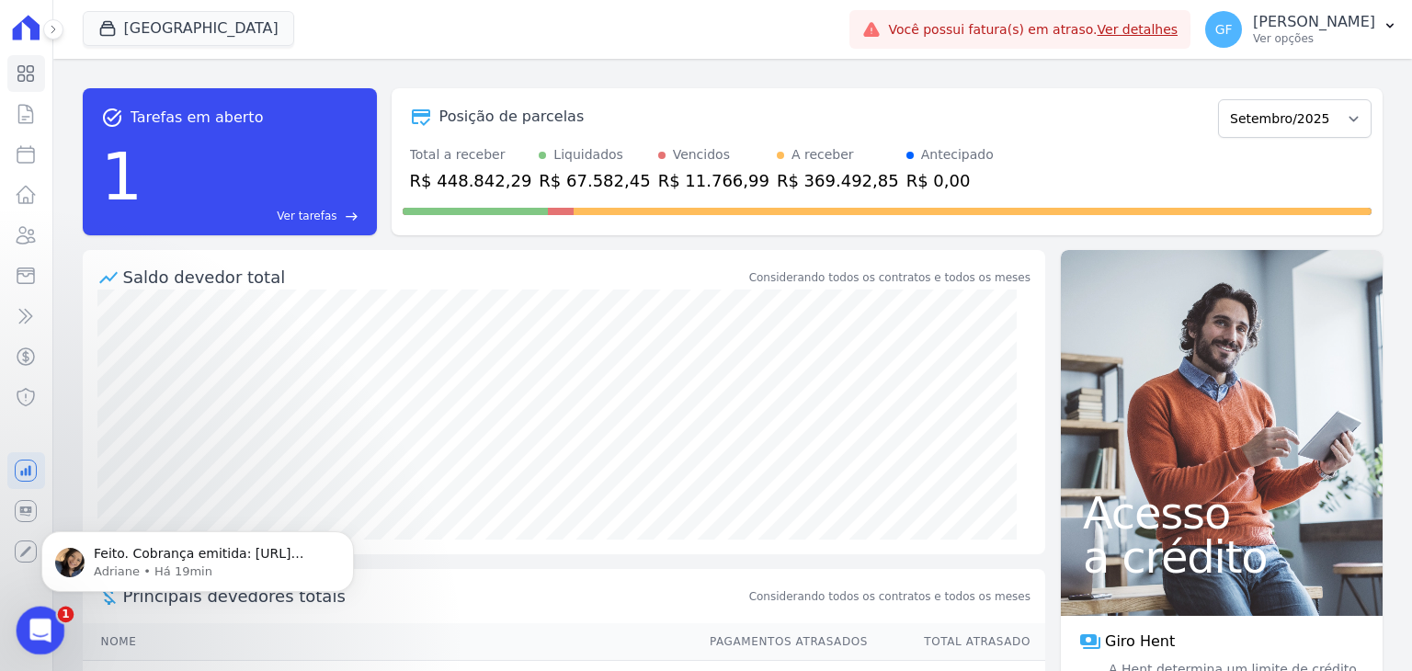
click at [32, 636] on icon "Abertura do Messenger da Intercom" at bounding box center [38, 628] width 30 height 30
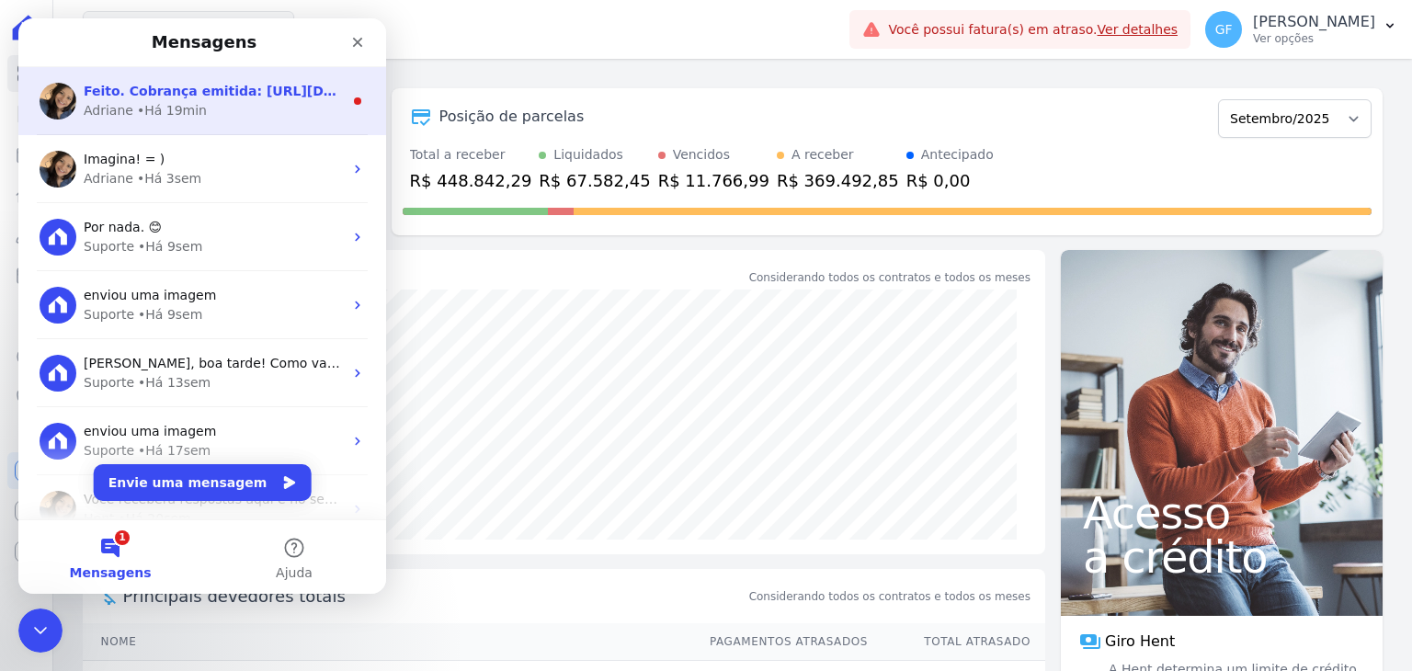
click at [120, 100] on div "Feito. Cobrança emitida: [URL][DOMAIN_NAME]" at bounding box center [213, 91] width 259 height 19
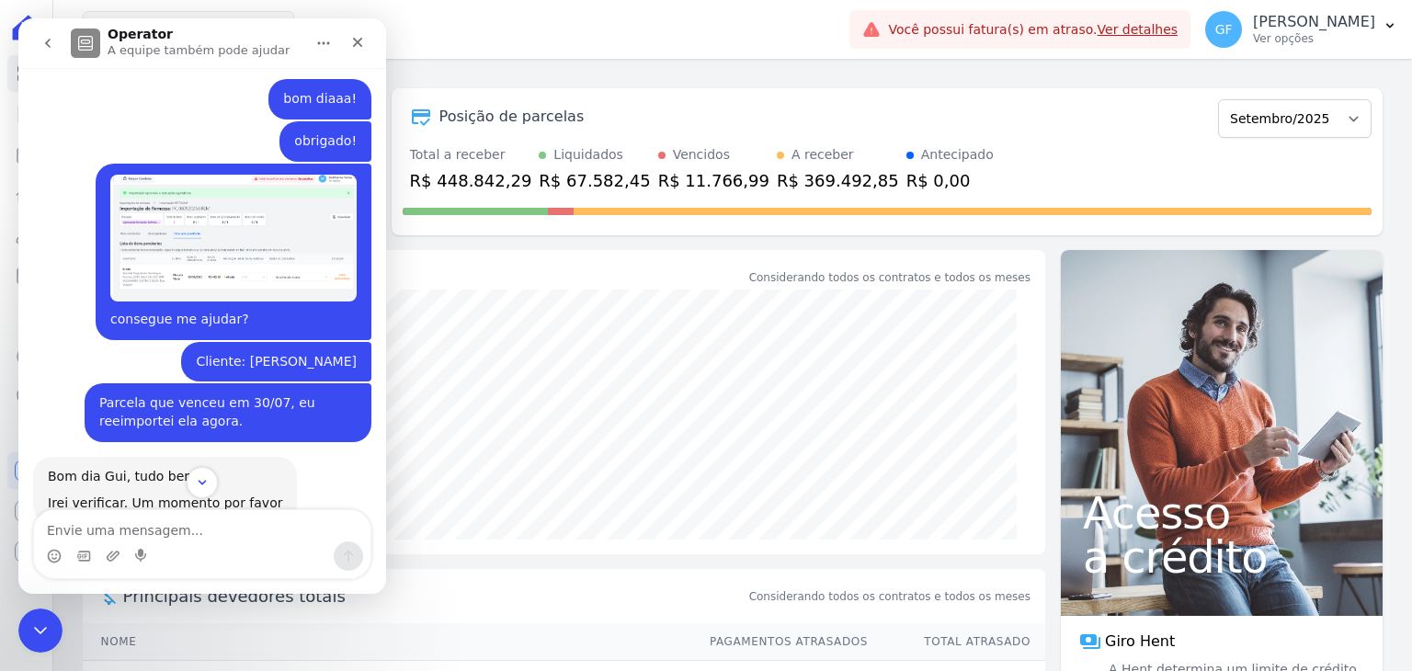
scroll to position [10147, 0]
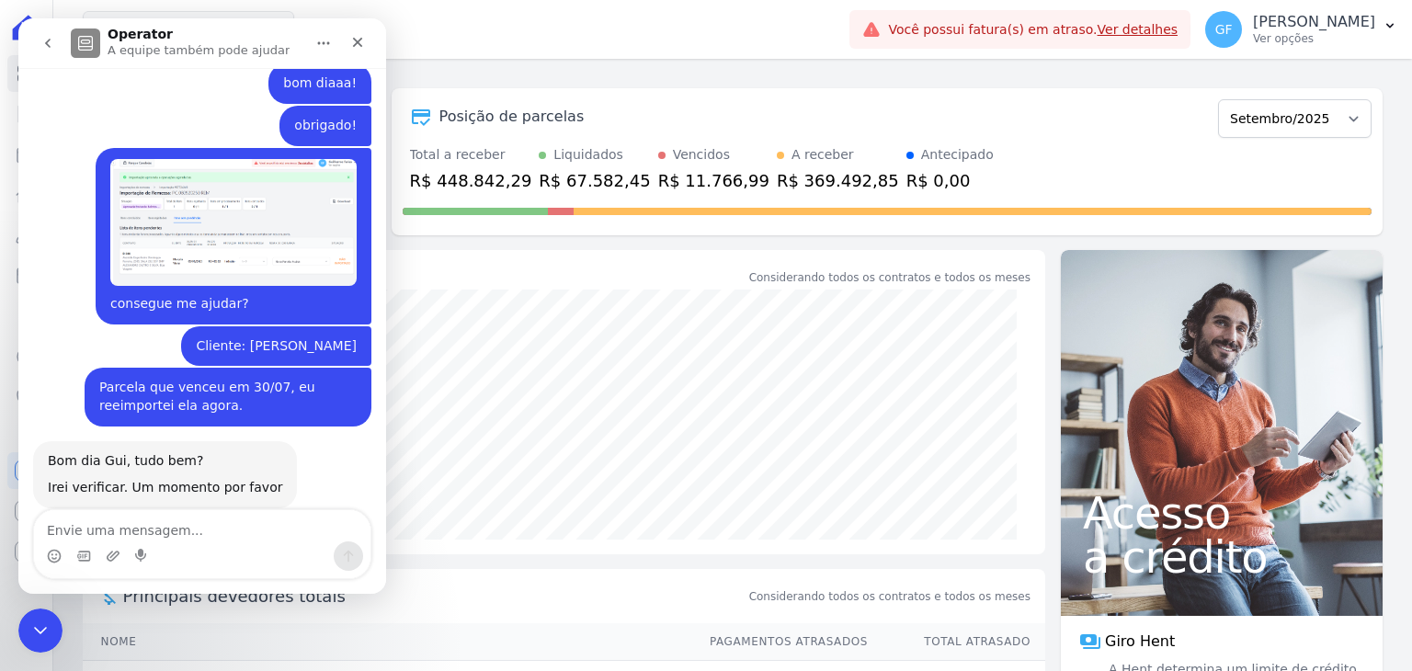
click at [138, 620] on link "[URL][DOMAIN_NAME]" at bounding box center [144, 636] width 193 height 33
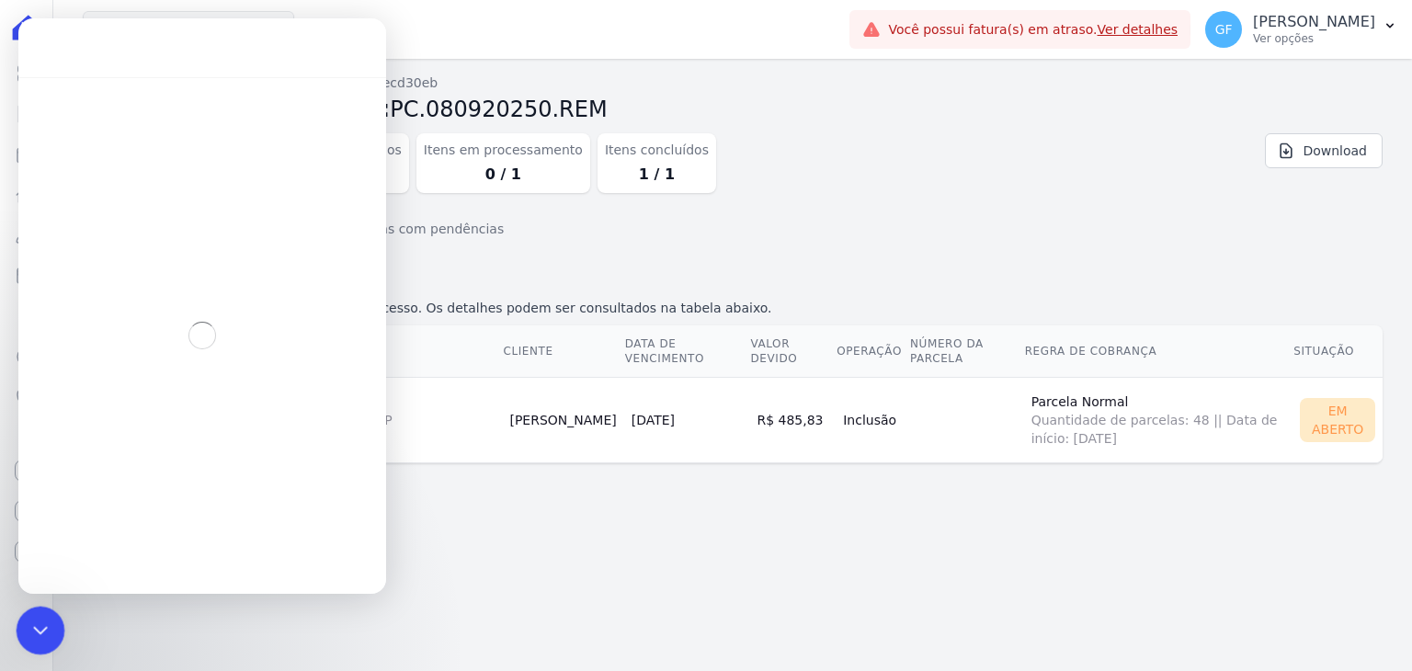
click at [36, 626] on icon "Encerramento do Messenger da Intercom" at bounding box center [38, 628] width 22 height 22
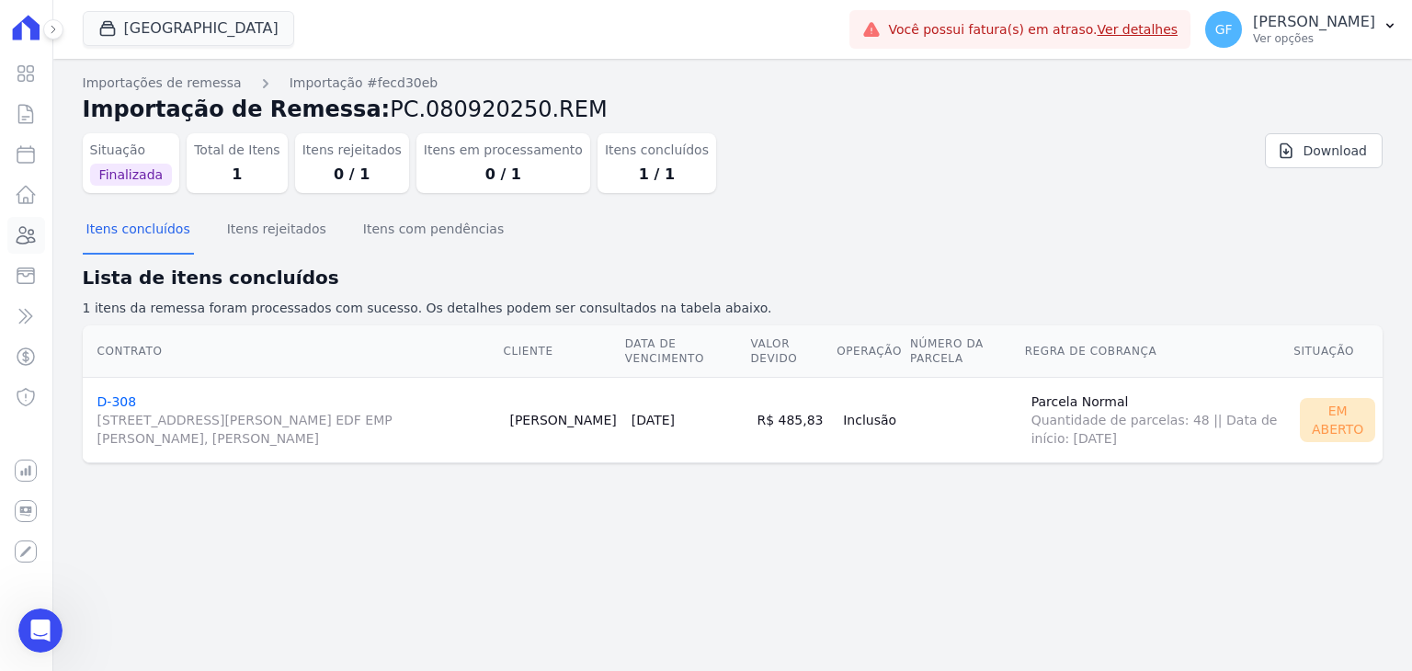
click at [29, 233] on icon at bounding box center [26, 235] width 18 height 17
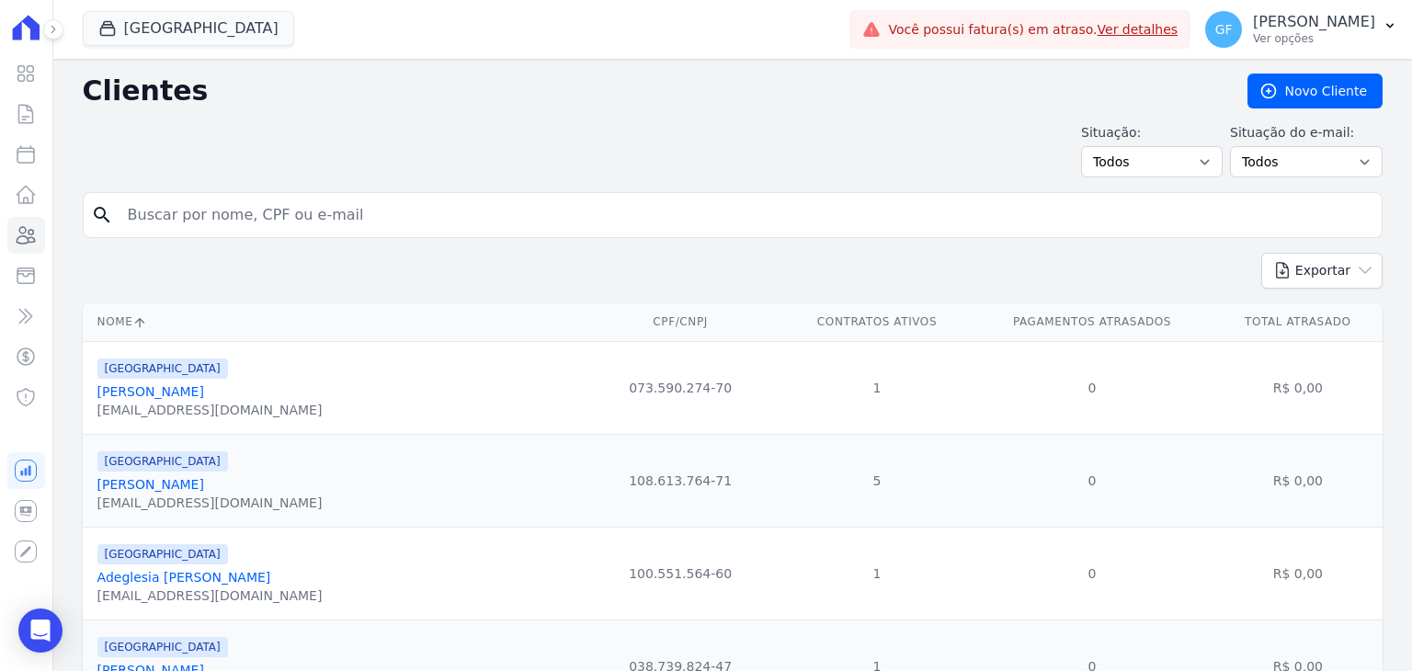
click at [402, 218] on input "search" at bounding box center [746, 215] width 1258 height 37
type input "marcelo viana"
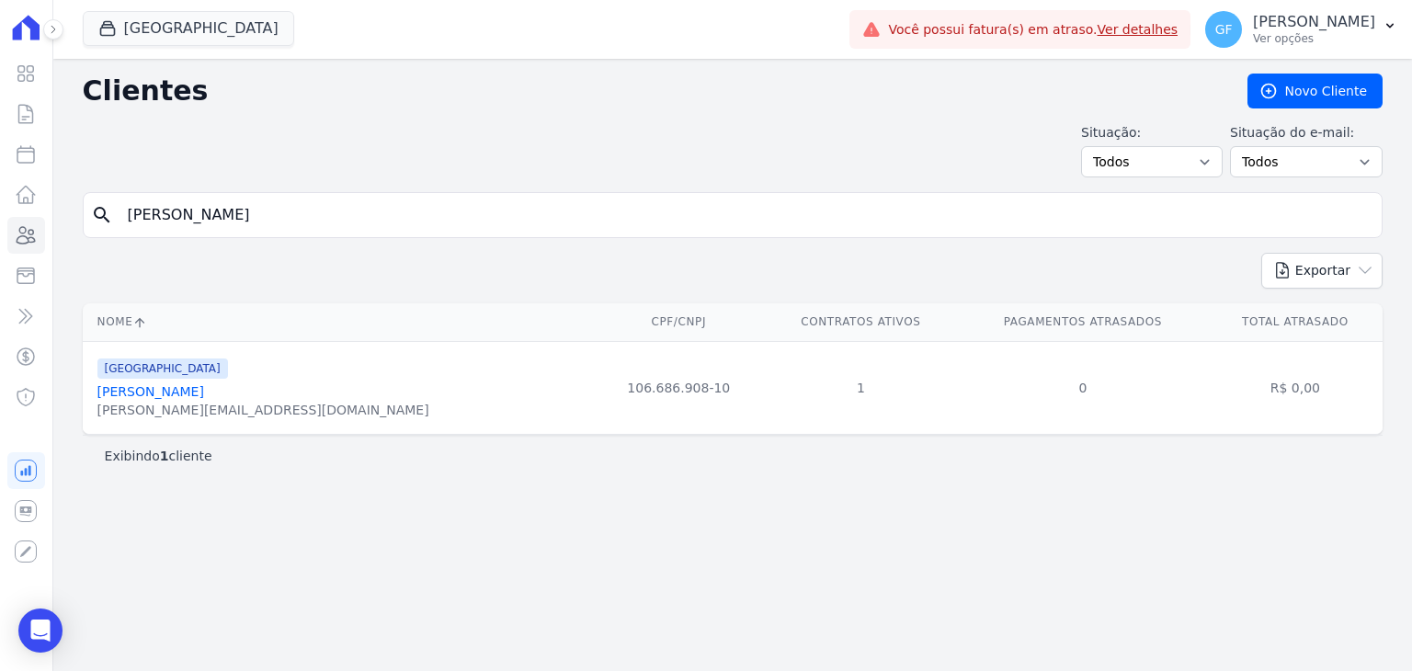
click at [152, 389] on link "[PERSON_NAME]" at bounding box center [150, 391] width 107 height 15
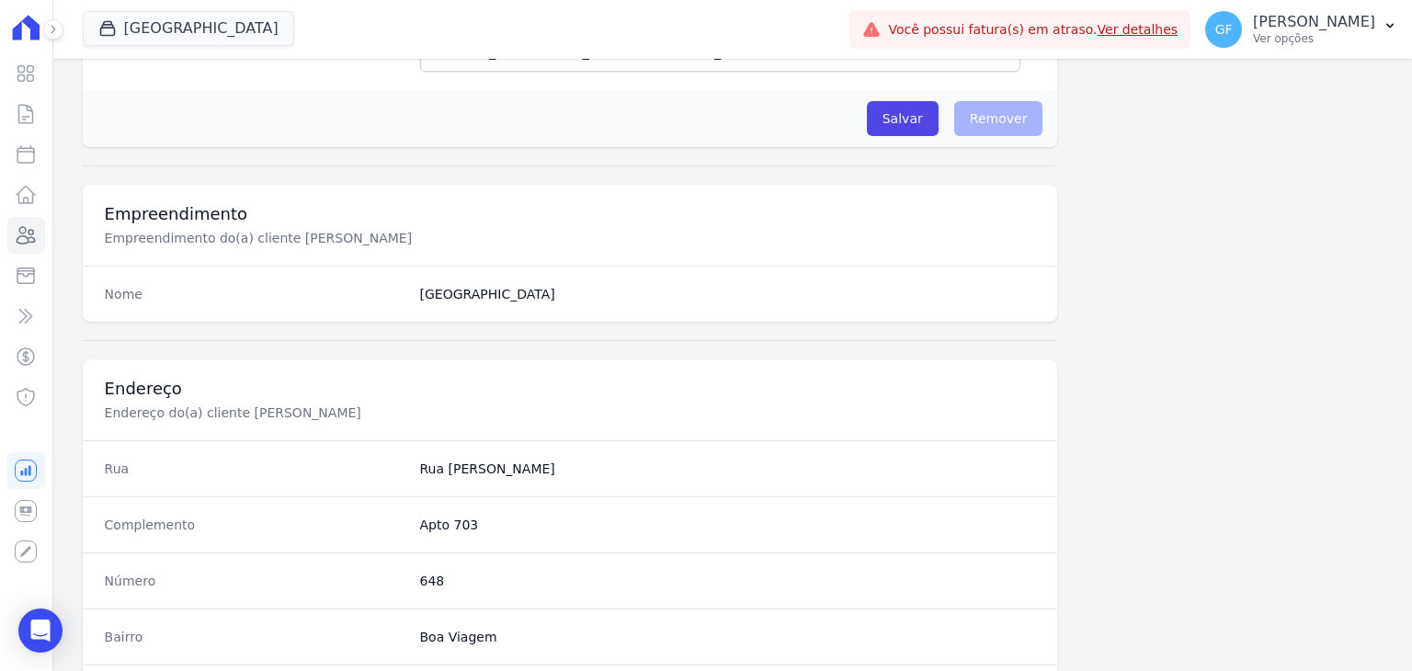
scroll to position [1044, 0]
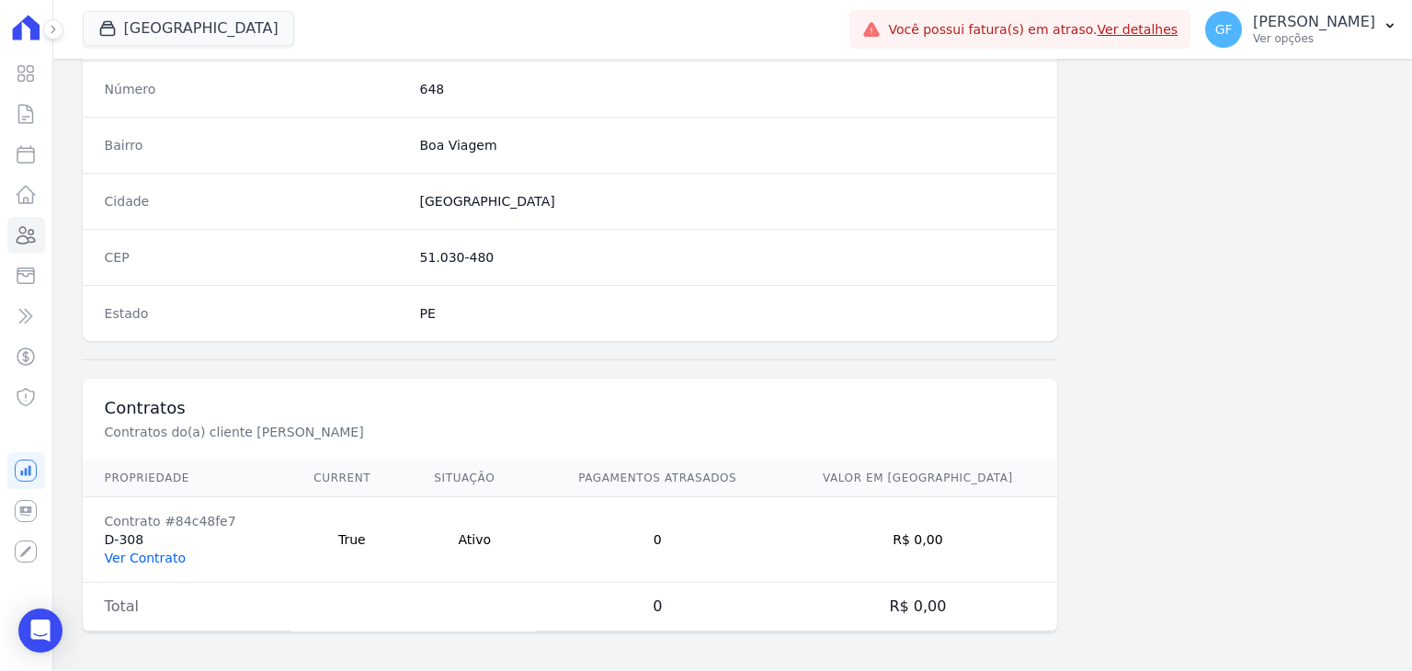
click at [143, 551] on link "Ver Contrato" at bounding box center [145, 558] width 81 height 15
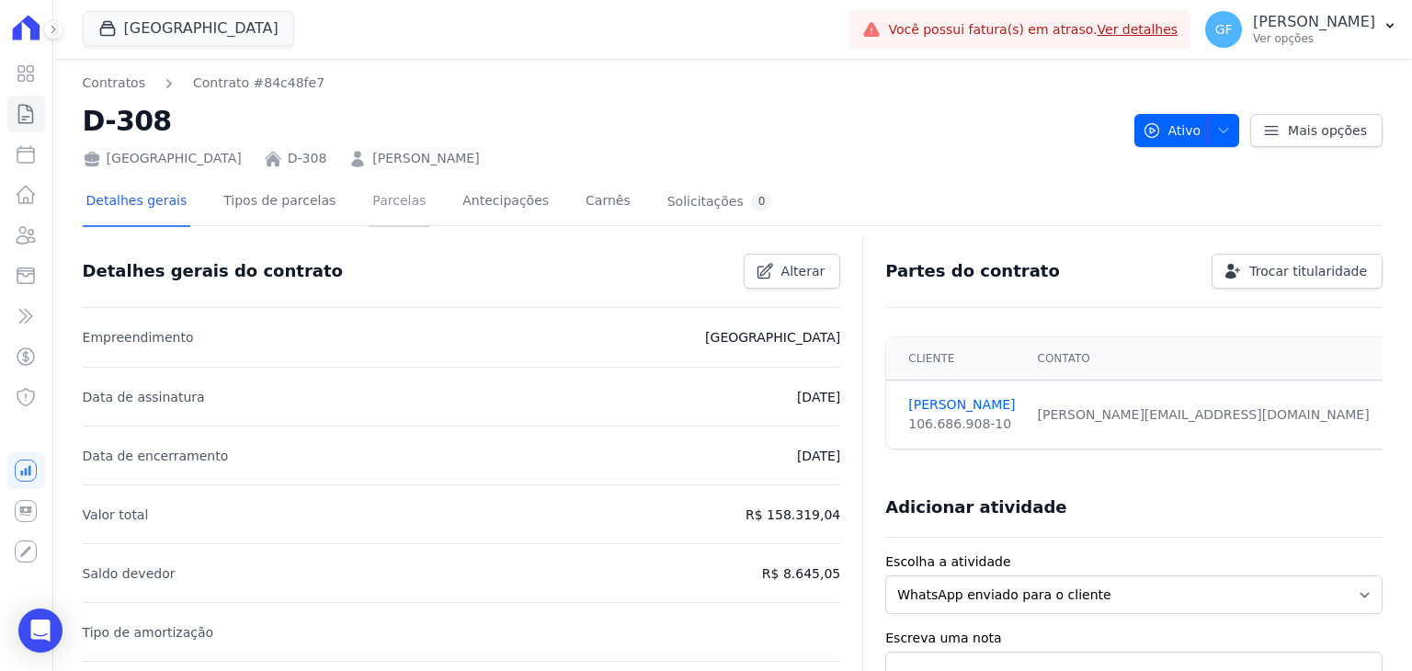
click at [375, 199] on link "Parcelas" at bounding box center [399, 202] width 61 height 49
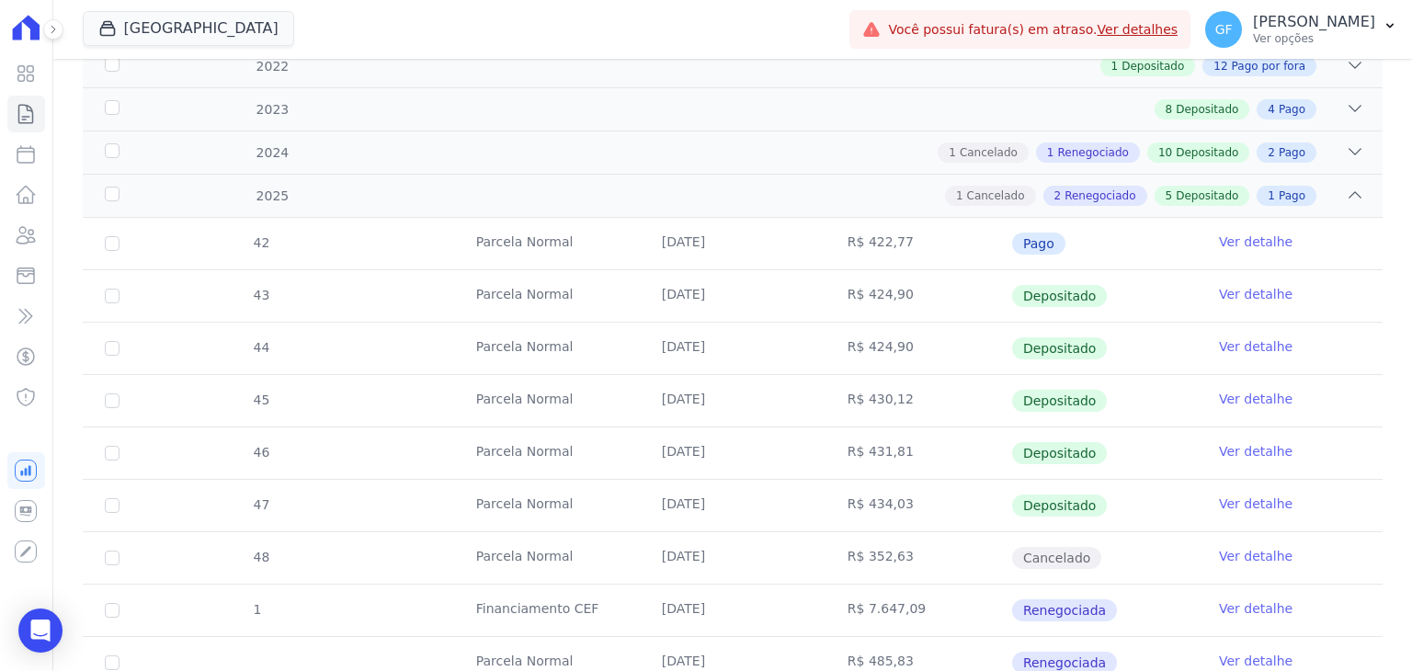
scroll to position [412, 0]
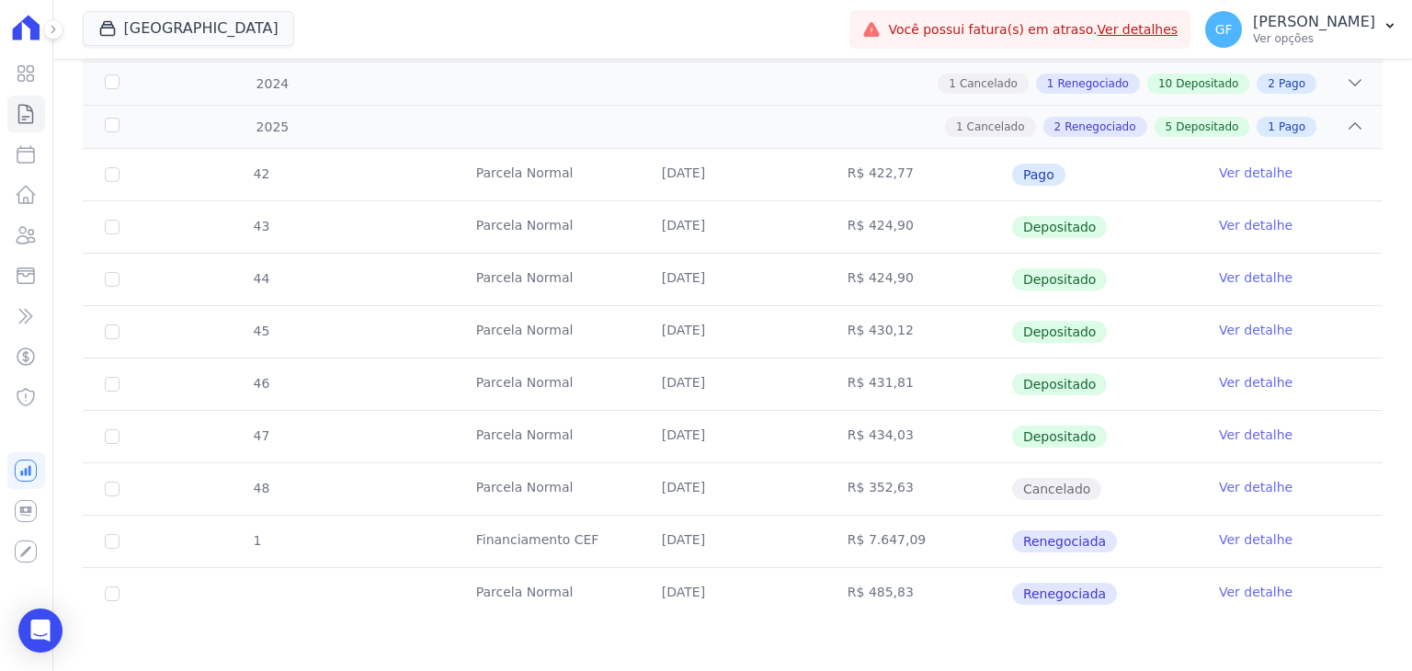
drag, startPoint x: 835, startPoint y: 600, endPoint x: 941, endPoint y: 592, distance: 106.0
click at [941, 592] on td "R$ 485,83" at bounding box center [919, 593] width 186 height 51
click at [931, 595] on td "R$ 485,83" at bounding box center [919, 593] width 186 height 51
click at [1230, 596] on link "Ver detalhe" at bounding box center [1256, 592] width 74 height 18
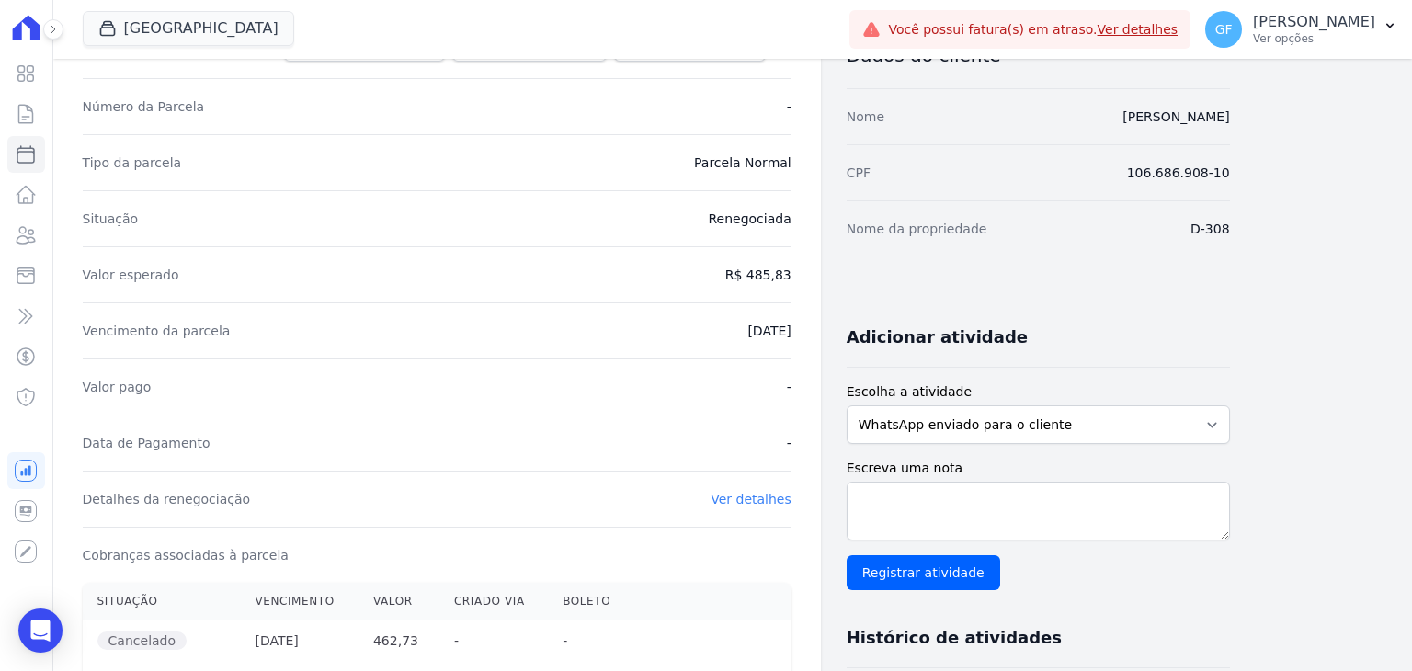
scroll to position [460, 0]
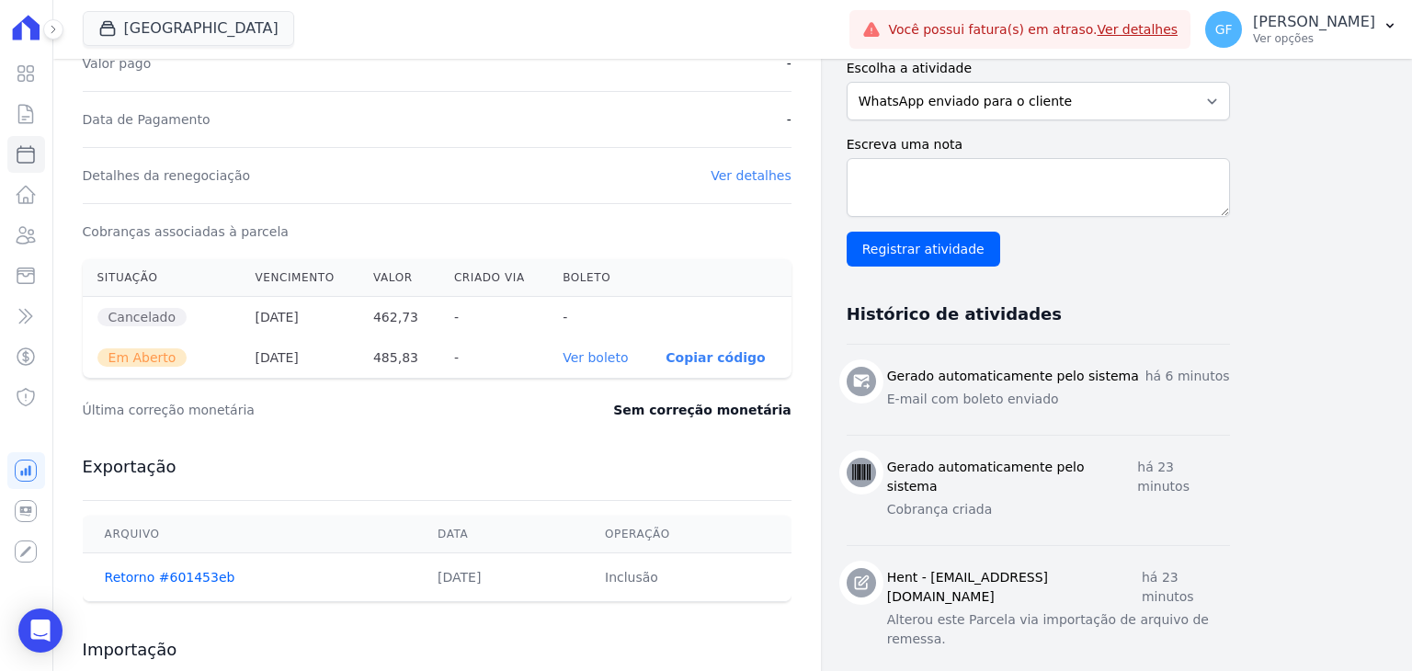
click at [588, 371] on th "Ver boleto" at bounding box center [599, 357] width 103 height 40
click at [600, 354] on link "Ver boleto" at bounding box center [595, 357] width 65 height 15
click at [35, 652] on div "Visão Geral Contratos Parcelas Lotes Clientes Minha Carteira Transferências Cré…" at bounding box center [26, 335] width 52 height 671
click at [37, 637] on icon "Open Intercom Messenger" at bounding box center [39, 631] width 21 height 24
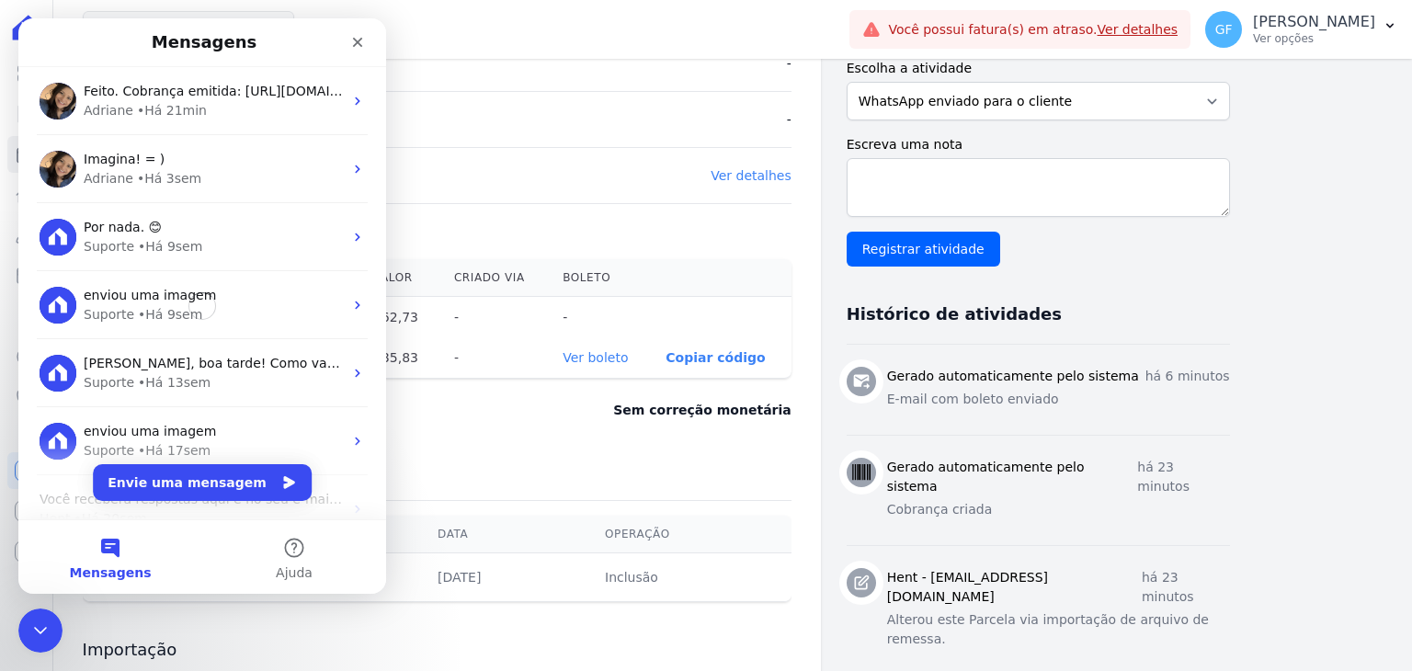
scroll to position [0, 0]
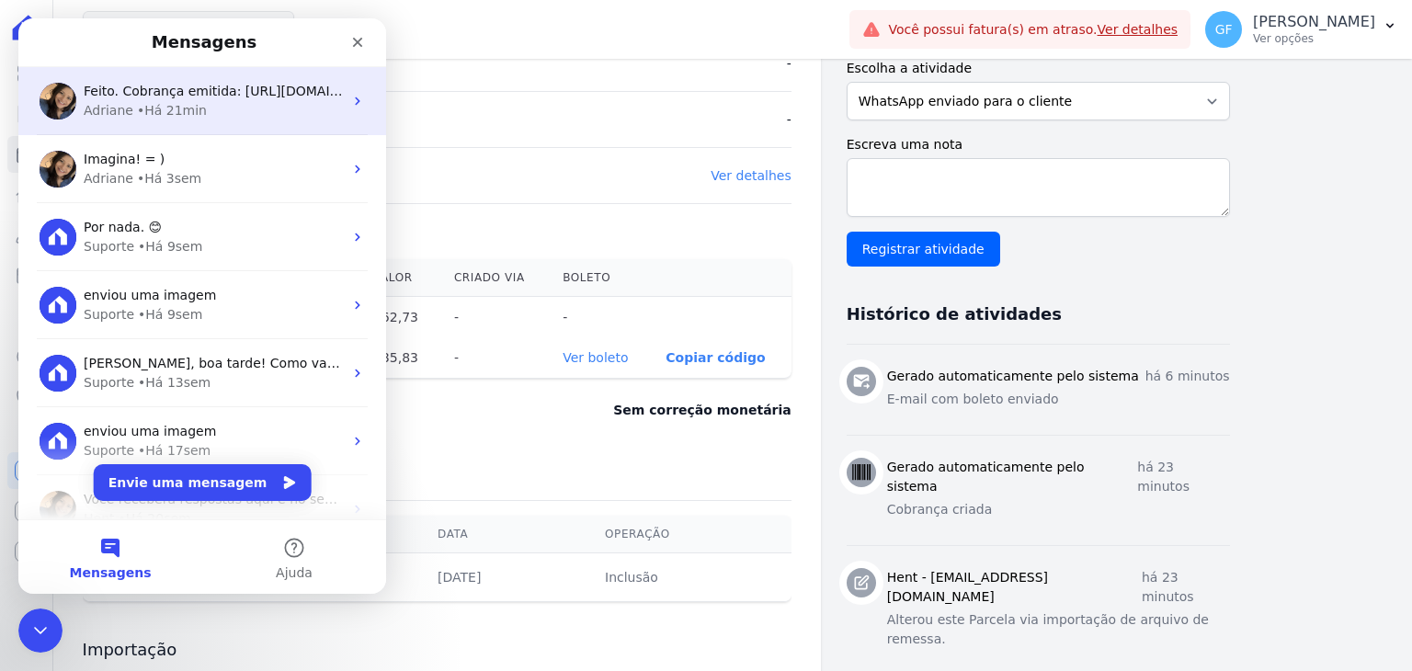
click at [148, 107] on div "• Há 21min" at bounding box center [172, 110] width 70 height 19
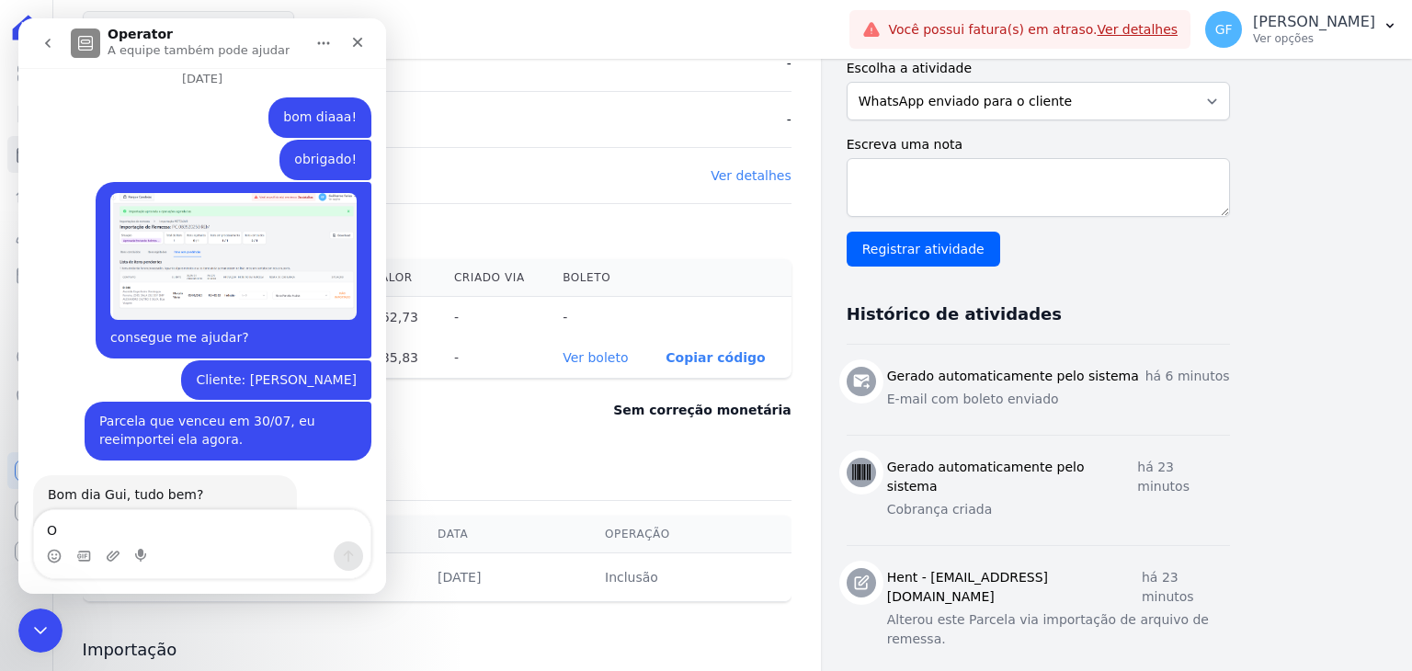
scroll to position [10117, 0]
type textarea "Obrigado!!"
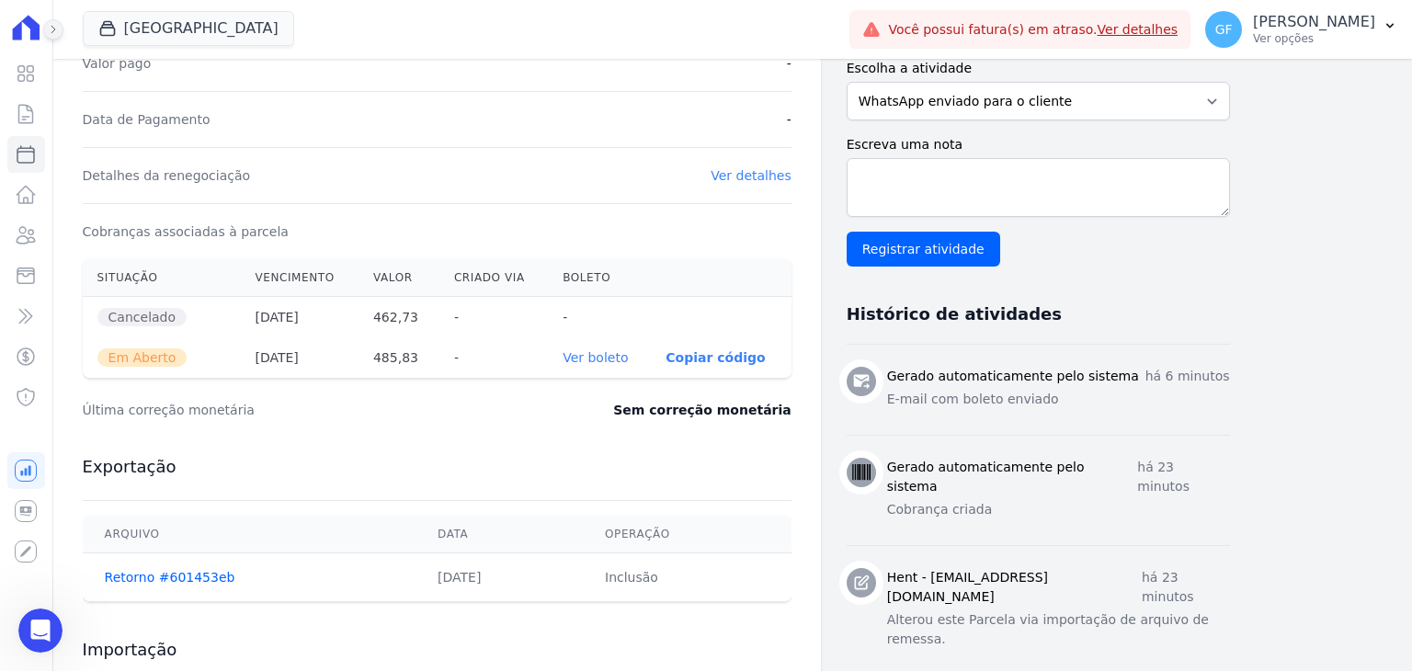
scroll to position [10171, 0]
